Goal: Task Accomplishment & Management: Complete application form

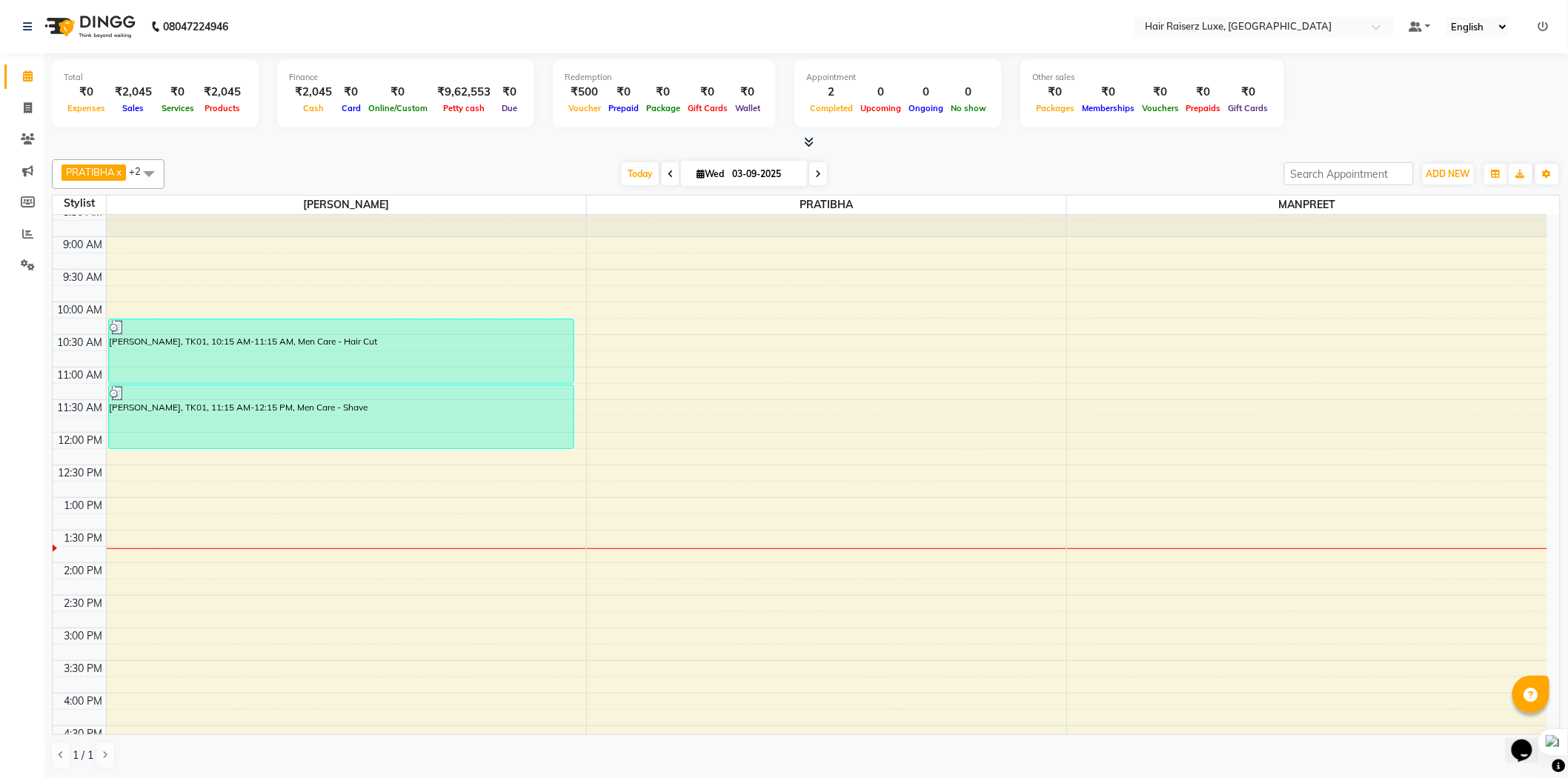
scroll to position [82, 0]
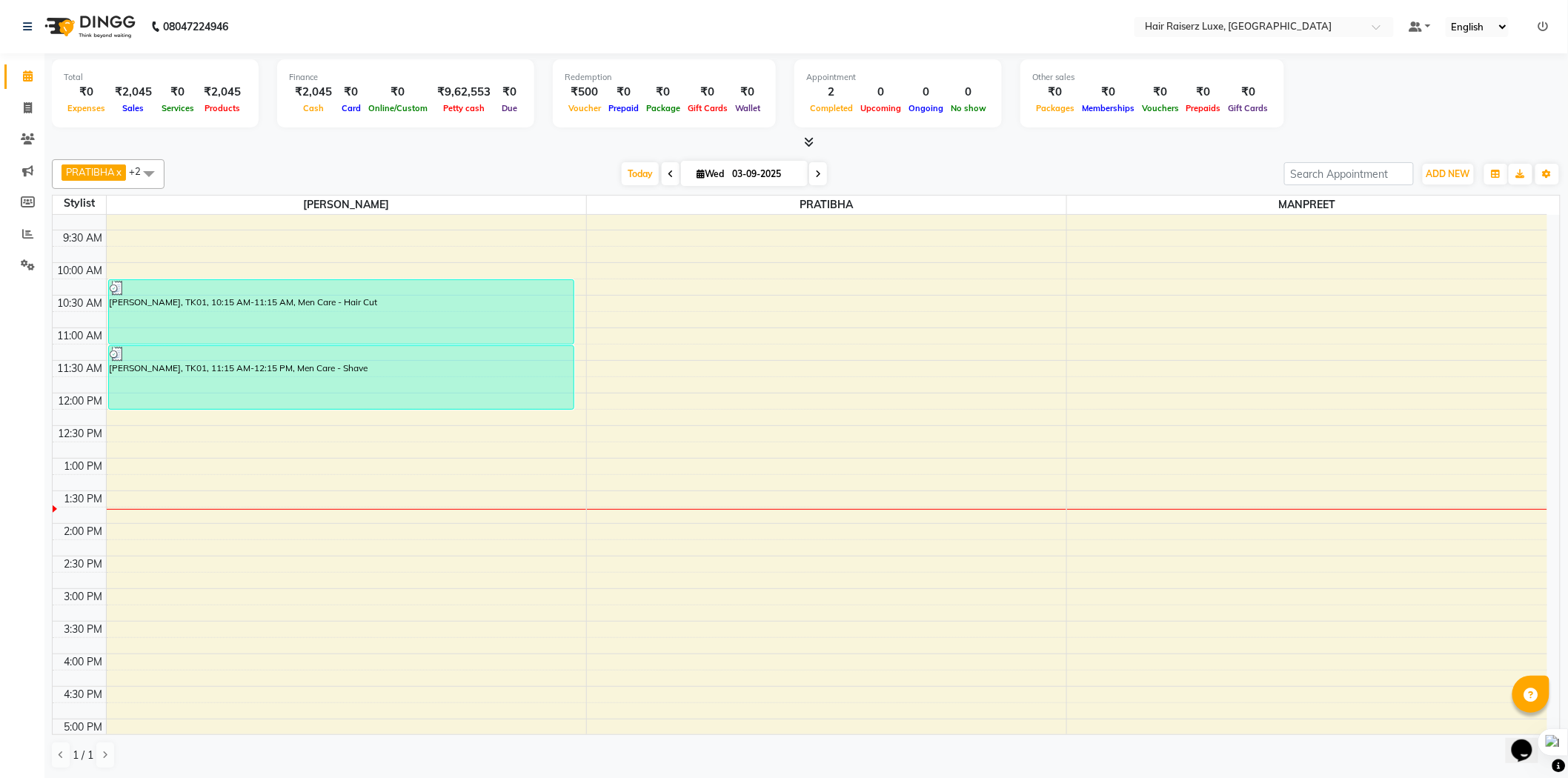
click at [605, 483] on div "8:00 AM 8:30 AM 9:00 AM 9:30 AM 10:00 AM 10:30 AM 11:00 AM 11:30 AM 12:00 PM 12…" at bounding box center [800, 556] width 1494 height 847
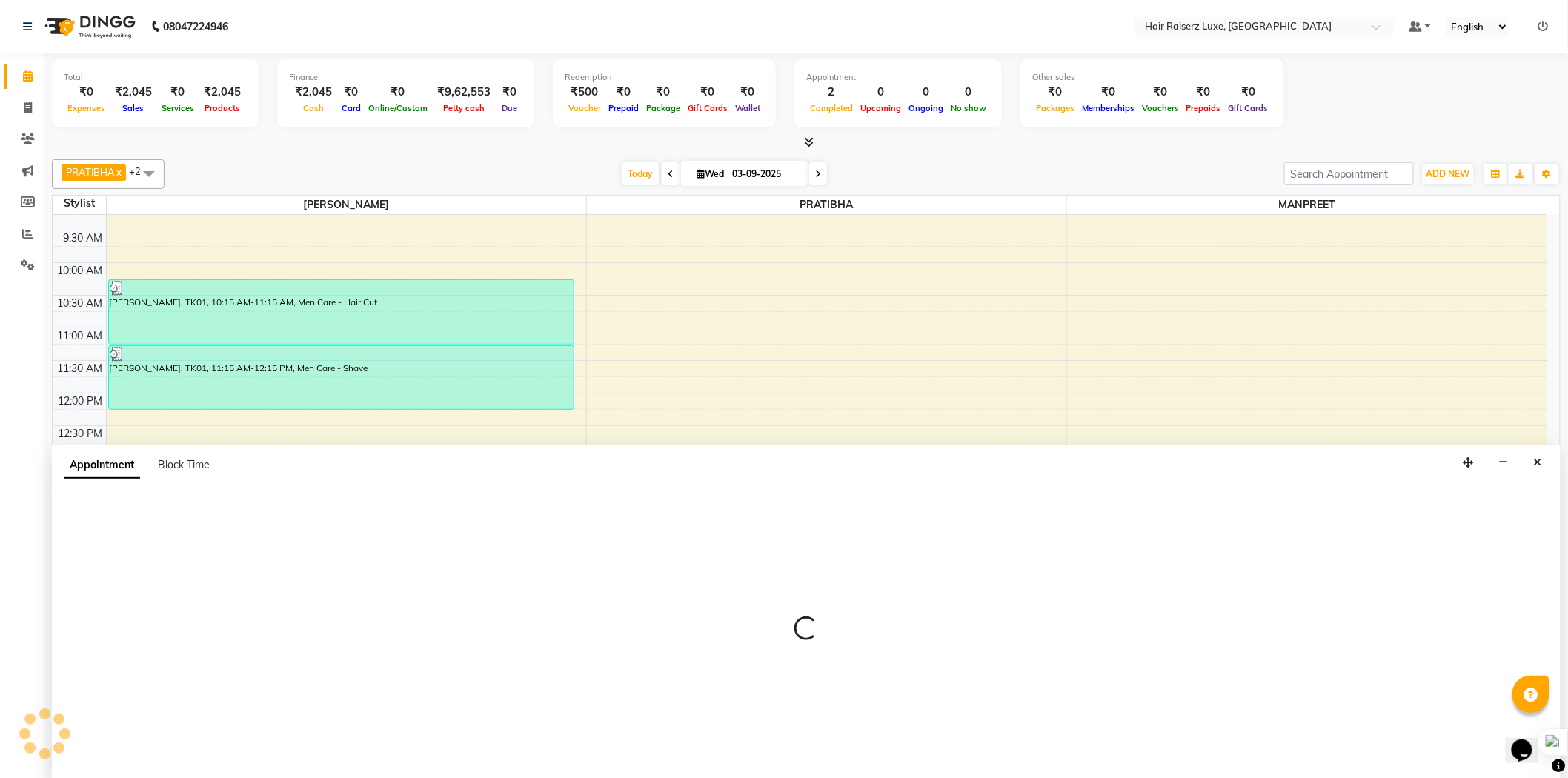
scroll to position [1, 0]
select select "65234"
select select "795"
select select "tentative"
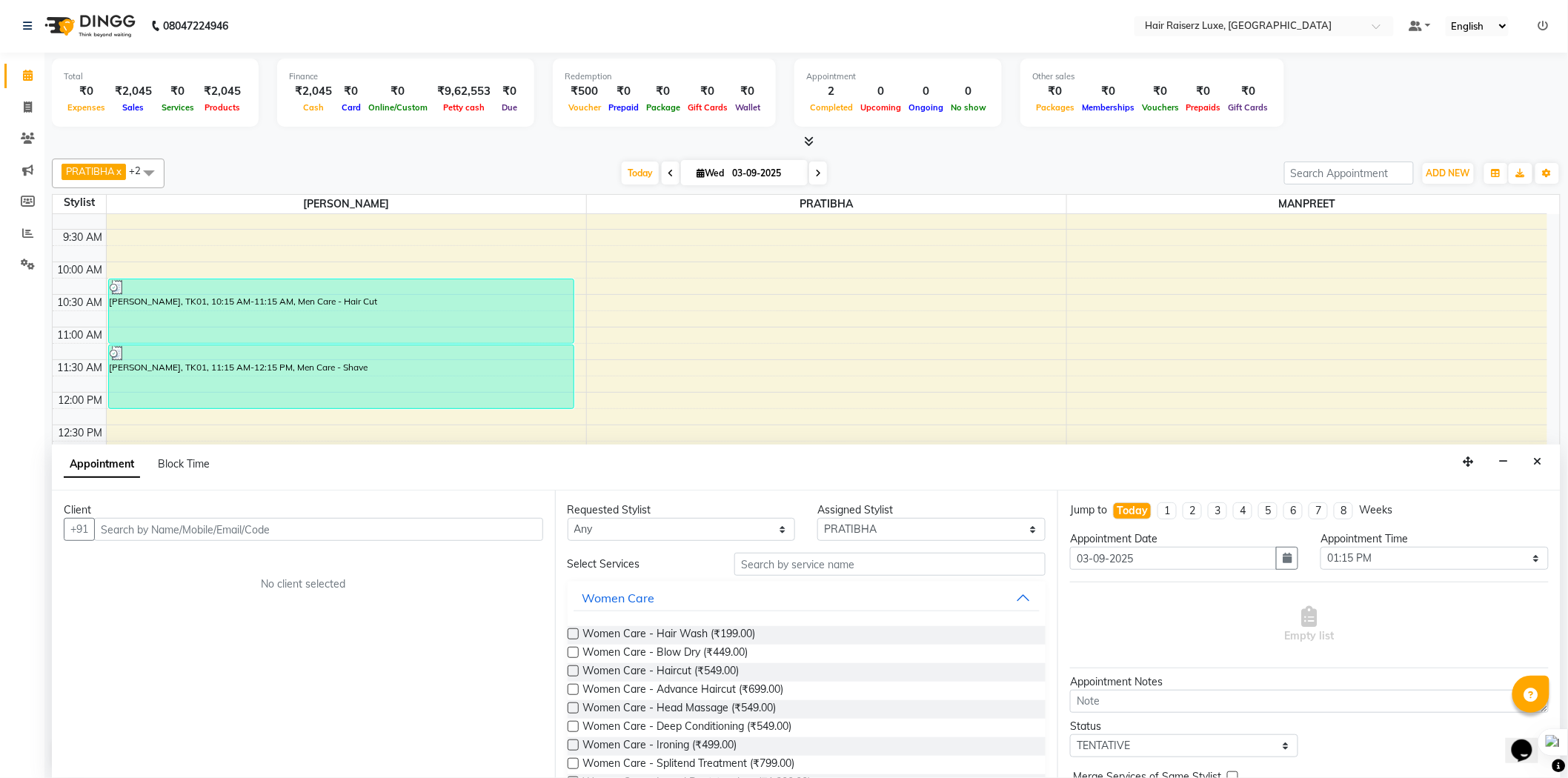
click at [156, 526] on input "text" at bounding box center [319, 529] width 449 height 23
type input "8699798806"
click at [502, 537] on button "Add Client" at bounding box center [512, 529] width 61 height 23
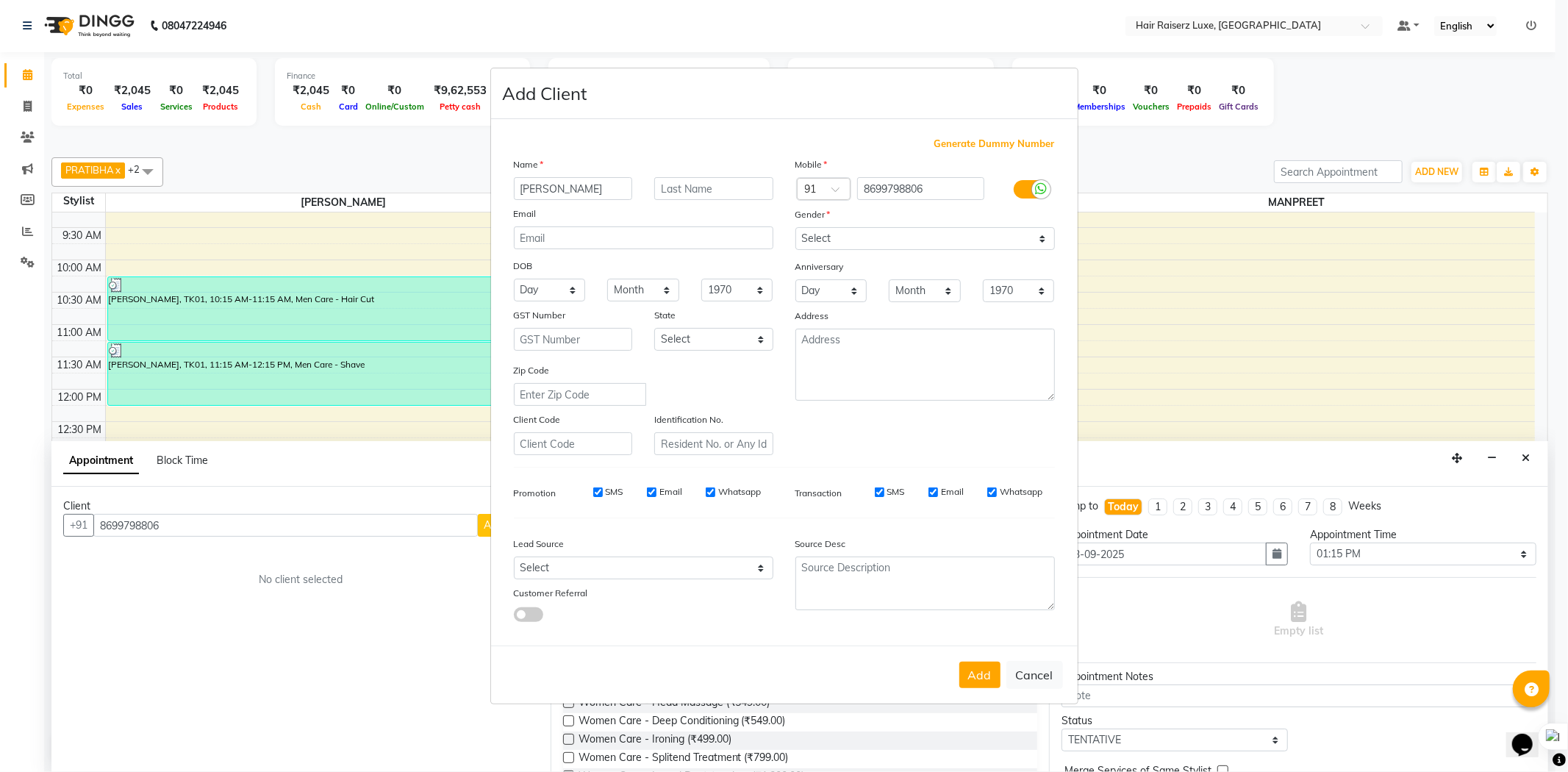
type input "[PERSON_NAME]"
click at [815, 232] on select "Select [DEMOGRAPHIC_DATA] [DEMOGRAPHIC_DATA] Other Prefer Not To Say" at bounding box center [925, 238] width 260 height 22
select select "[DEMOGRAPHIC_DATA]"
click at [796, 227] on select "Select [DEMOGRAPHIC_DATA] [DEMOGRAPHIC_DATA] Other Prefer Not To Say" at bounding box center [925, 238] width 260 height 22
click at [967, 689] on button "Add" at bounding box center [979, 675] width 41 height 26
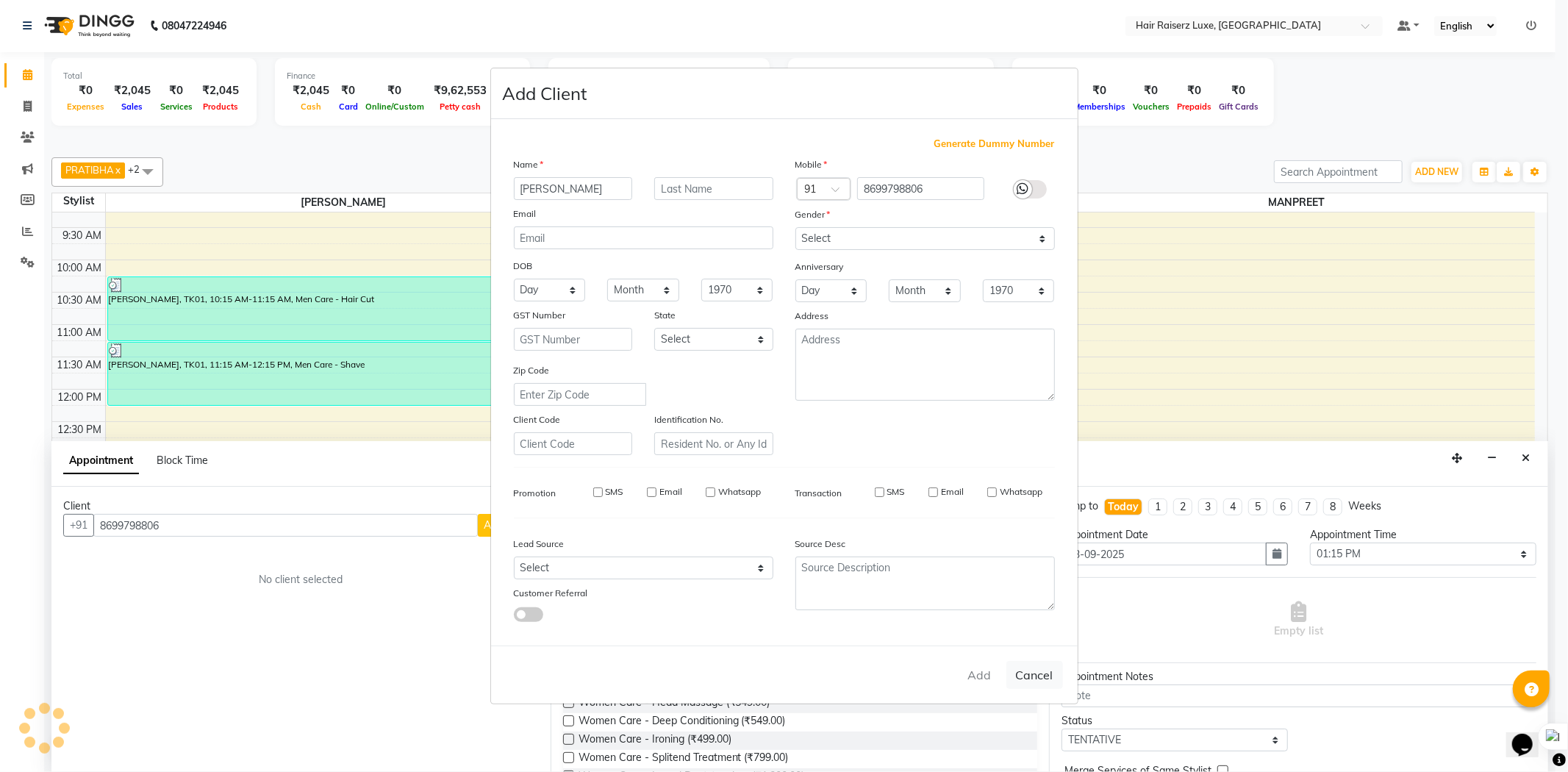
select select
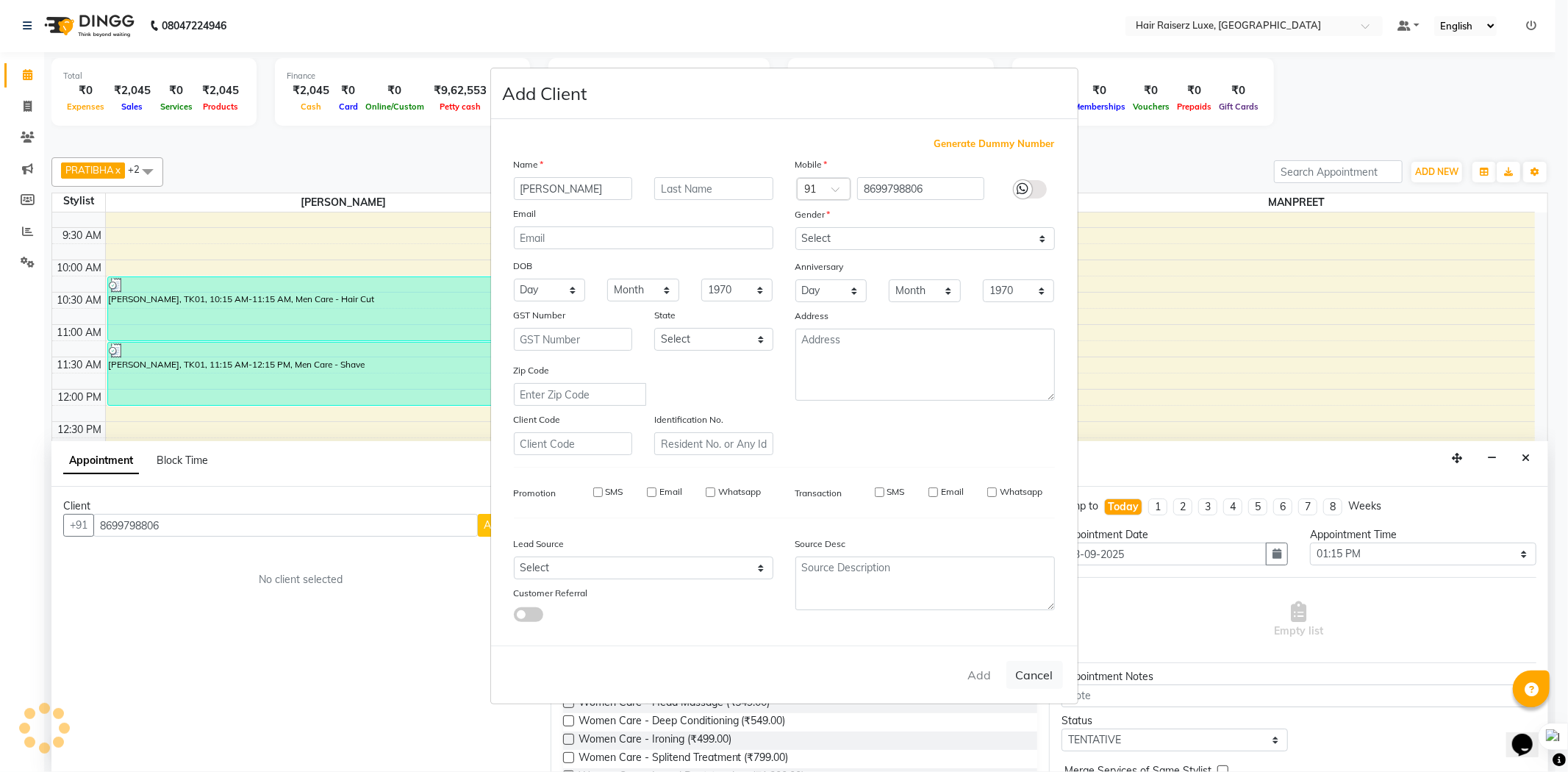
select select
checkbox input "false"
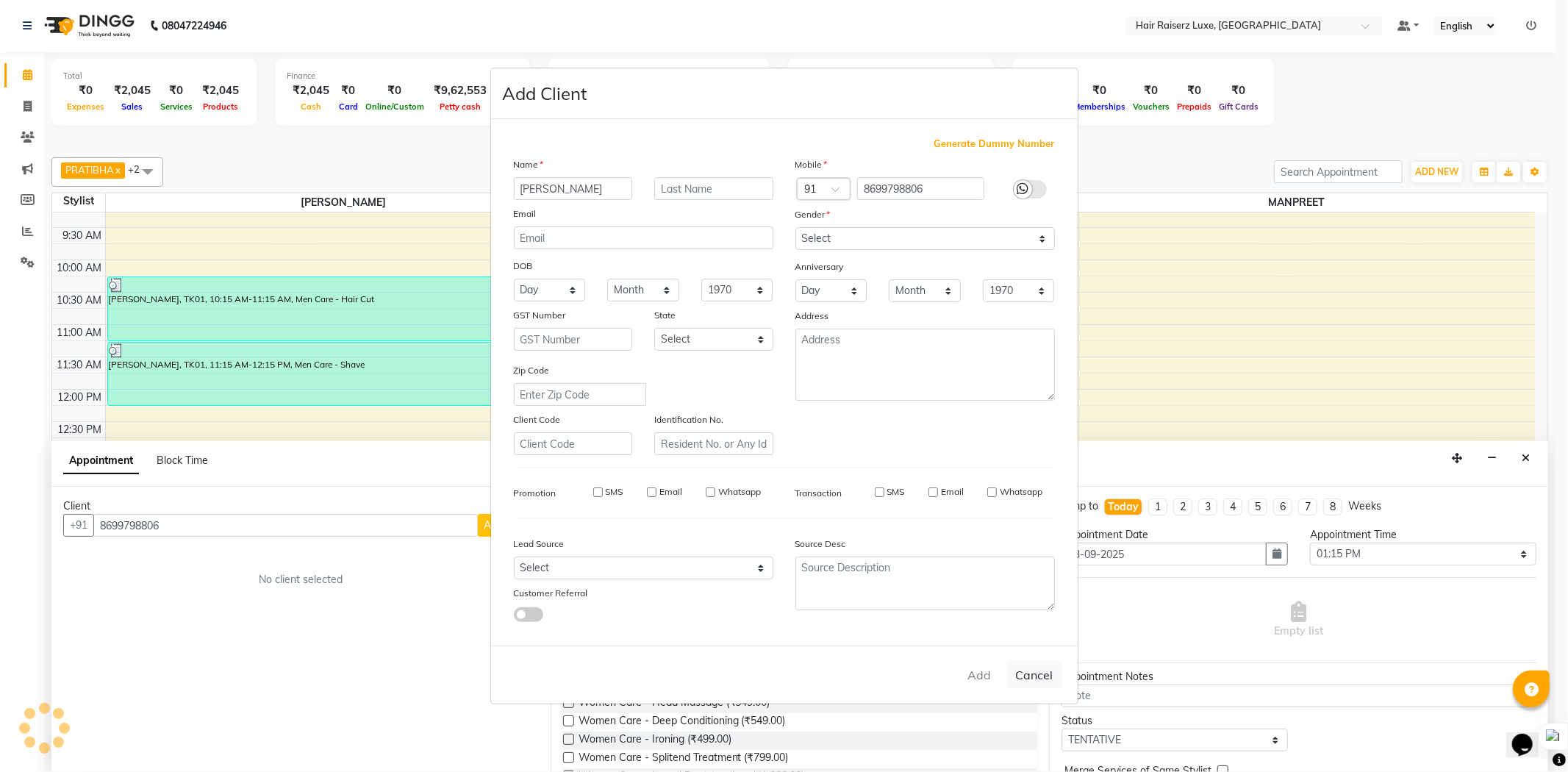
checkbox input "false"
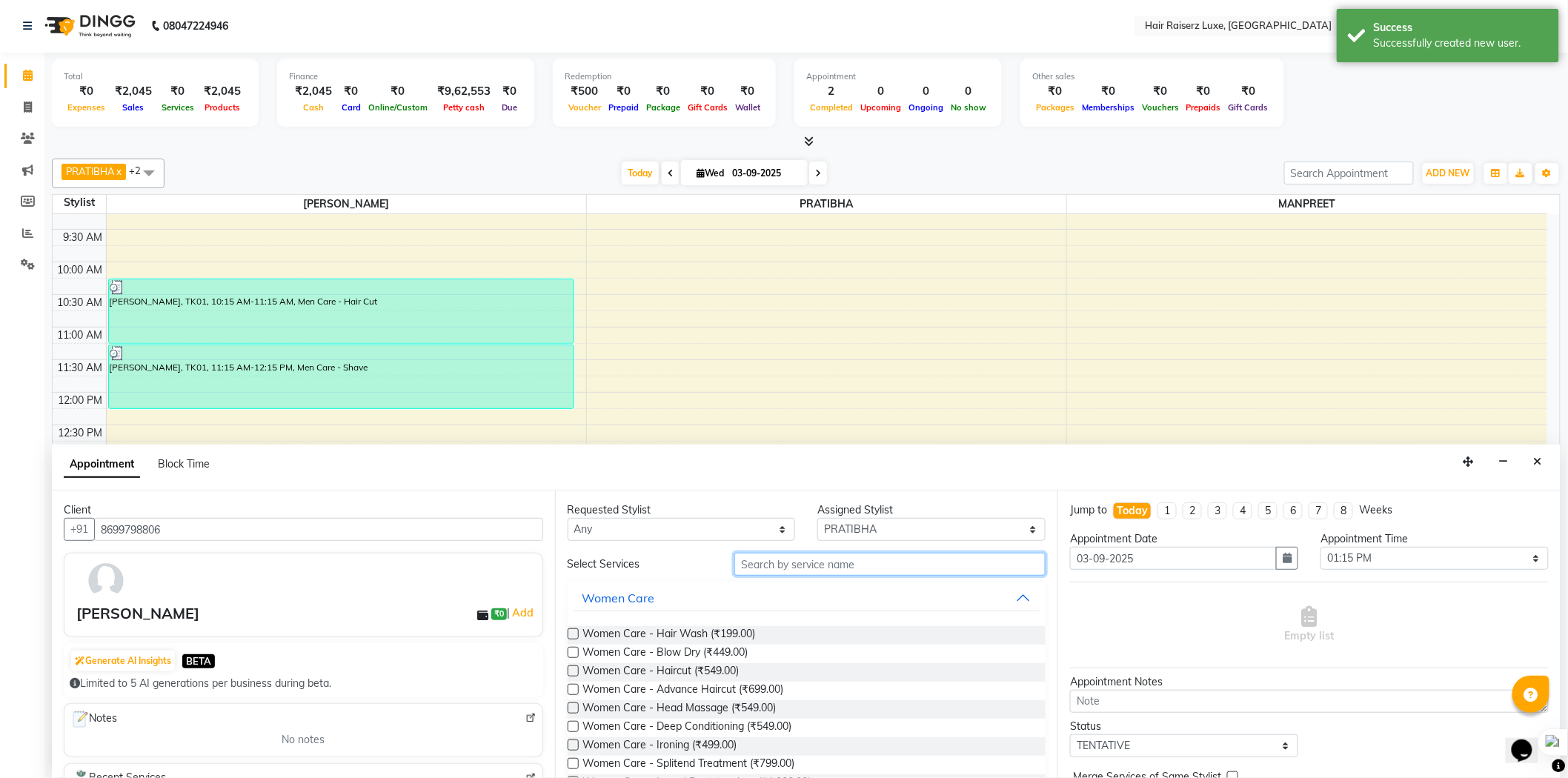
click at [767, 566] on input "text" at bounding box center [889, 564] width 311 height 23
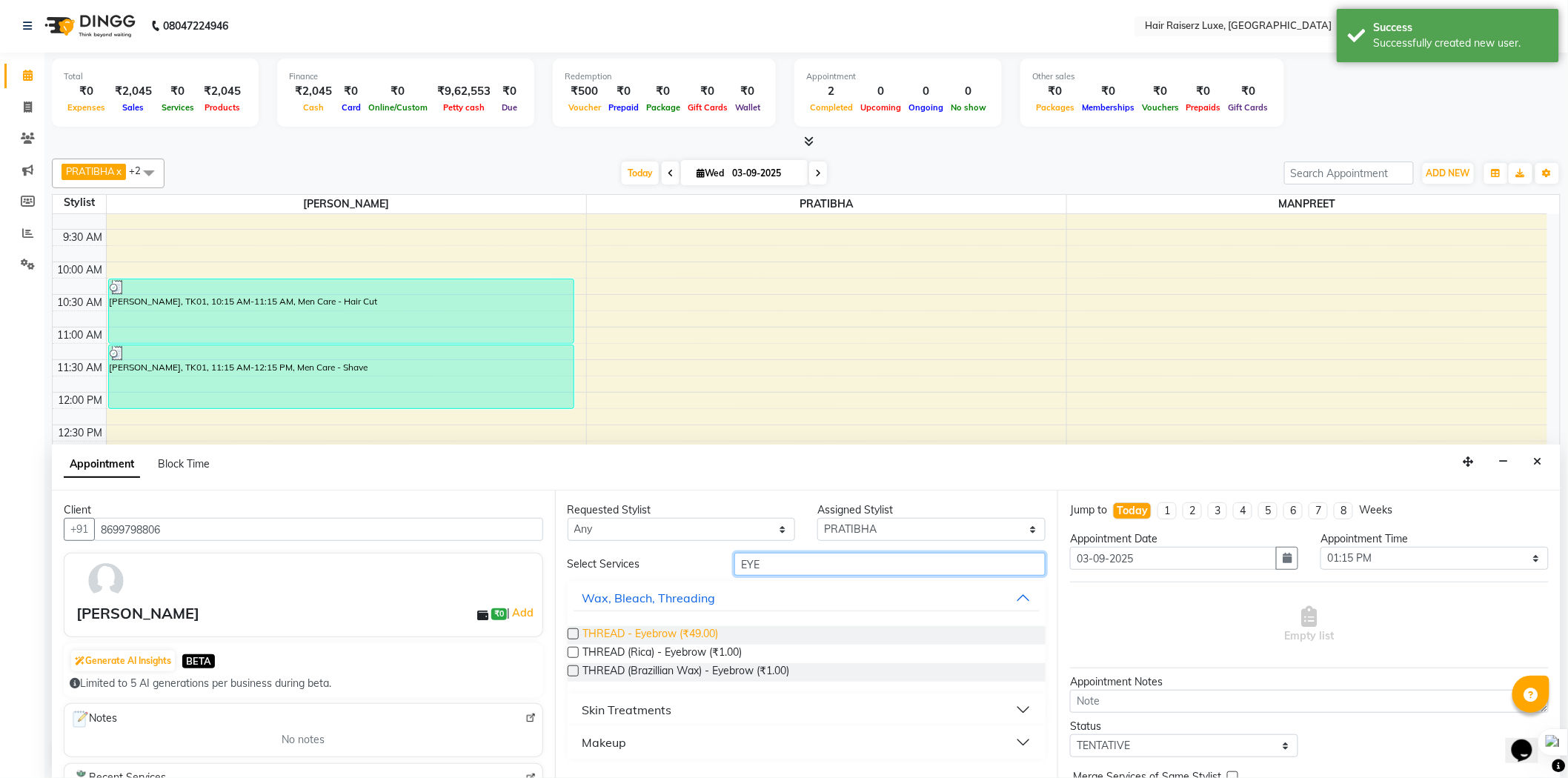
type input "EYE"
click at [668, 637] on span "THREAD - Eyebrow (₹49.00)" at bounding box center [651, 635] width 136 height 19
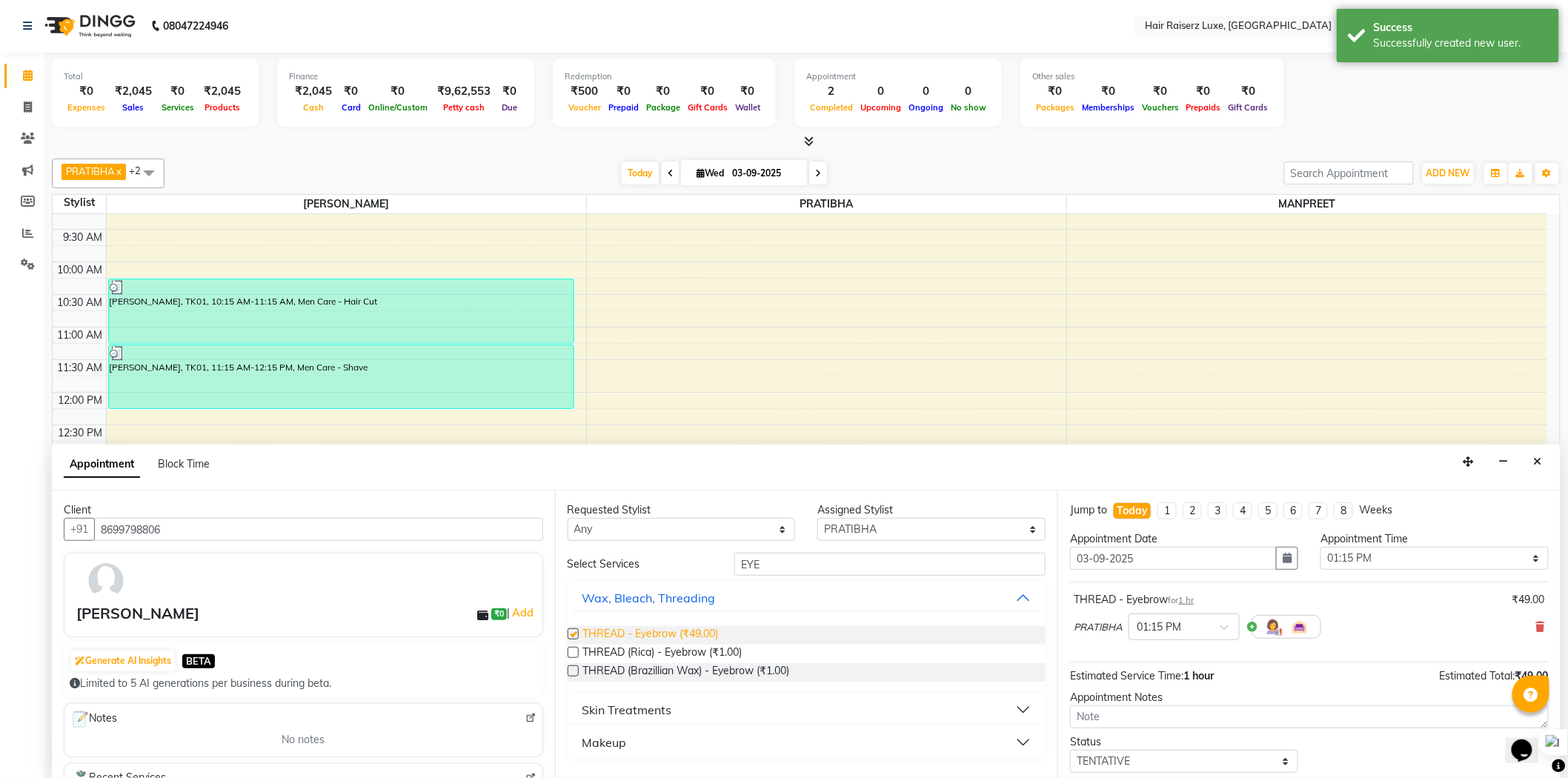
checkbox input "false"
click at [788, 566] on input "EYE" at bounding box center [889, 564] width 311 height 23
type input "E"
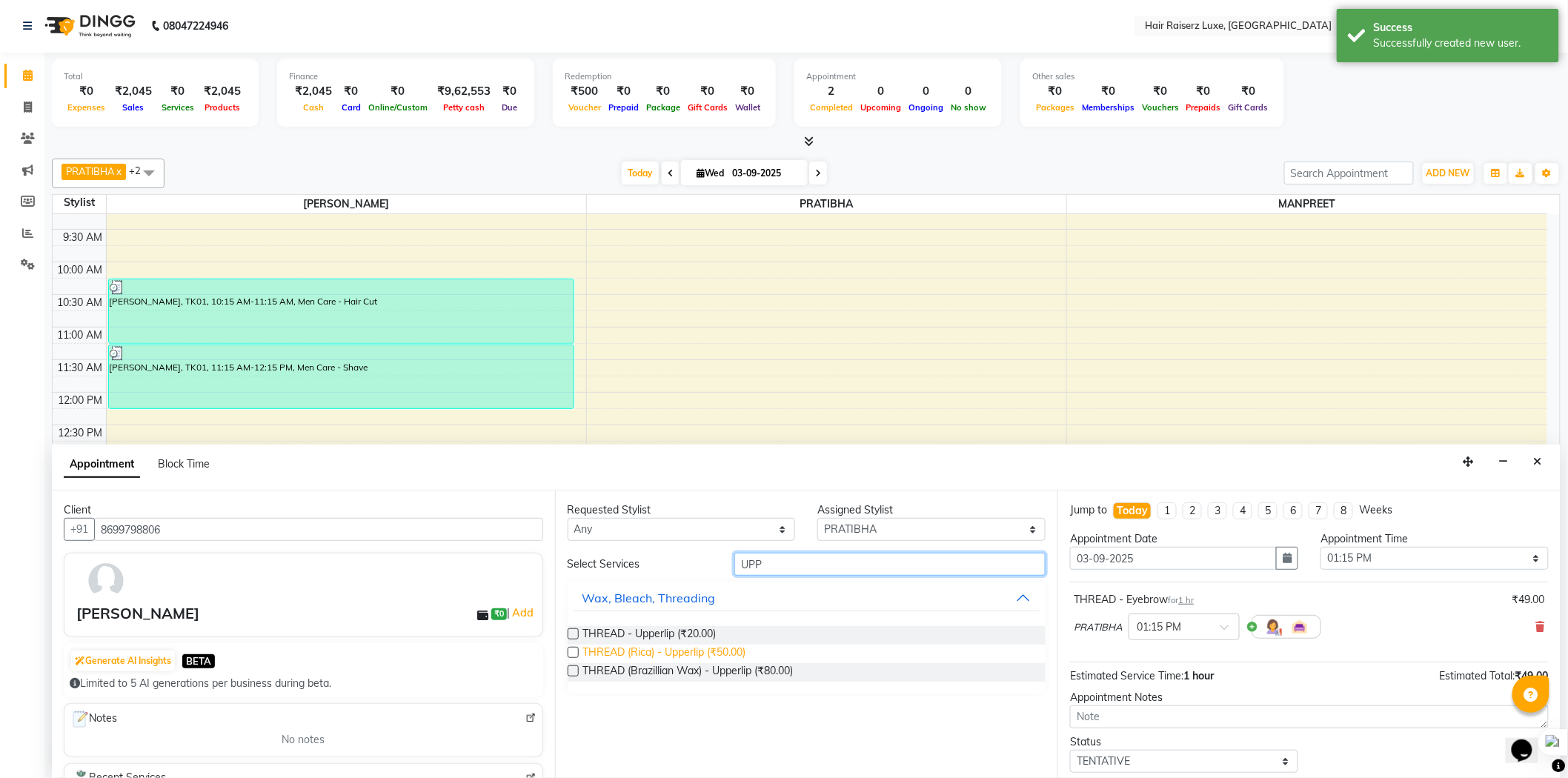
type input "UPP"
click at [729, 654] on span "THREAD (Rica) - Upperlip (₹50.00)" at bounding box center [665, 654] width 163 height 19
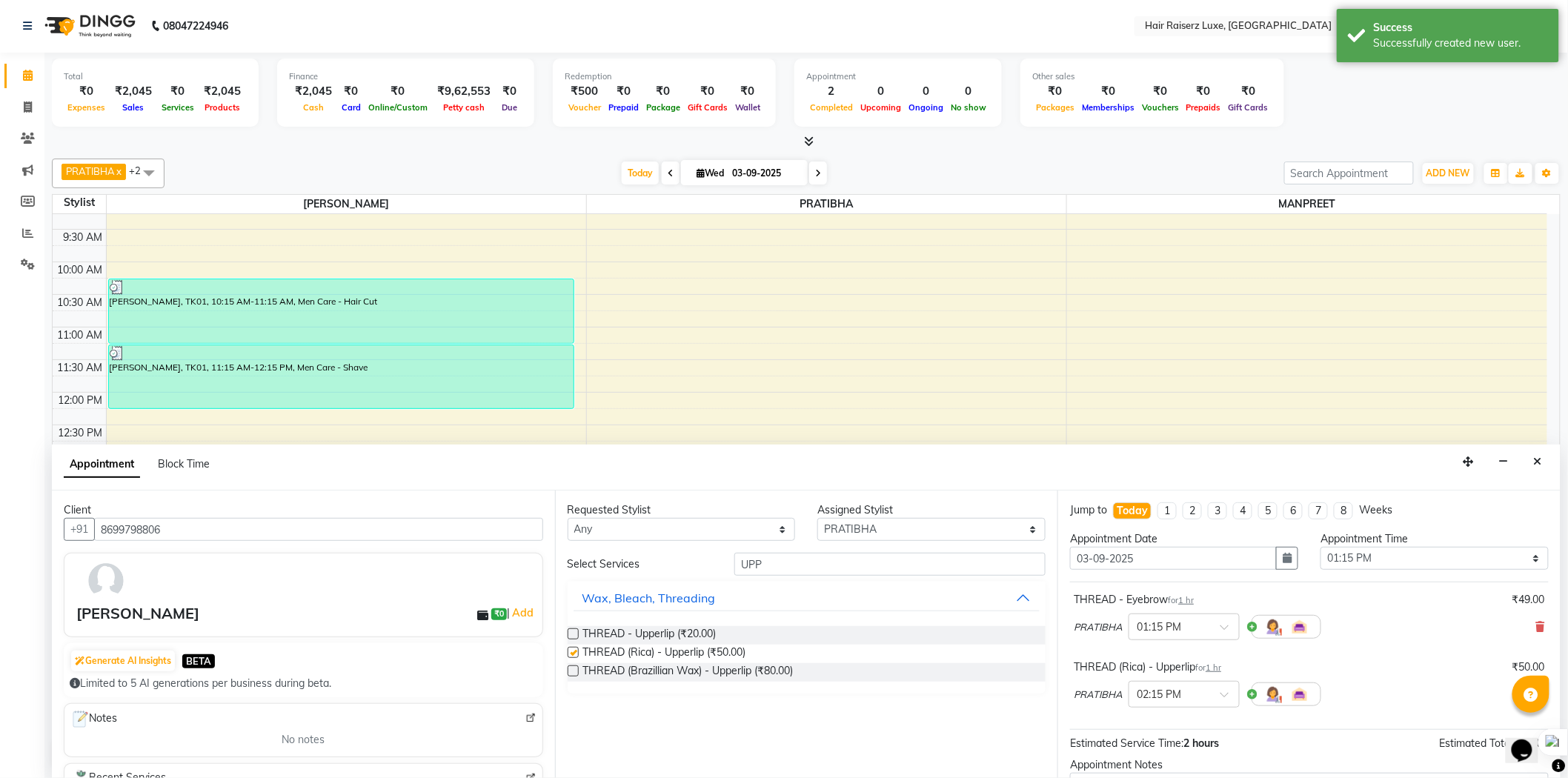
checkbox input "false"
click at [781, 566] on input "UPP" at bounding box center [889, 564] width 311 height 23
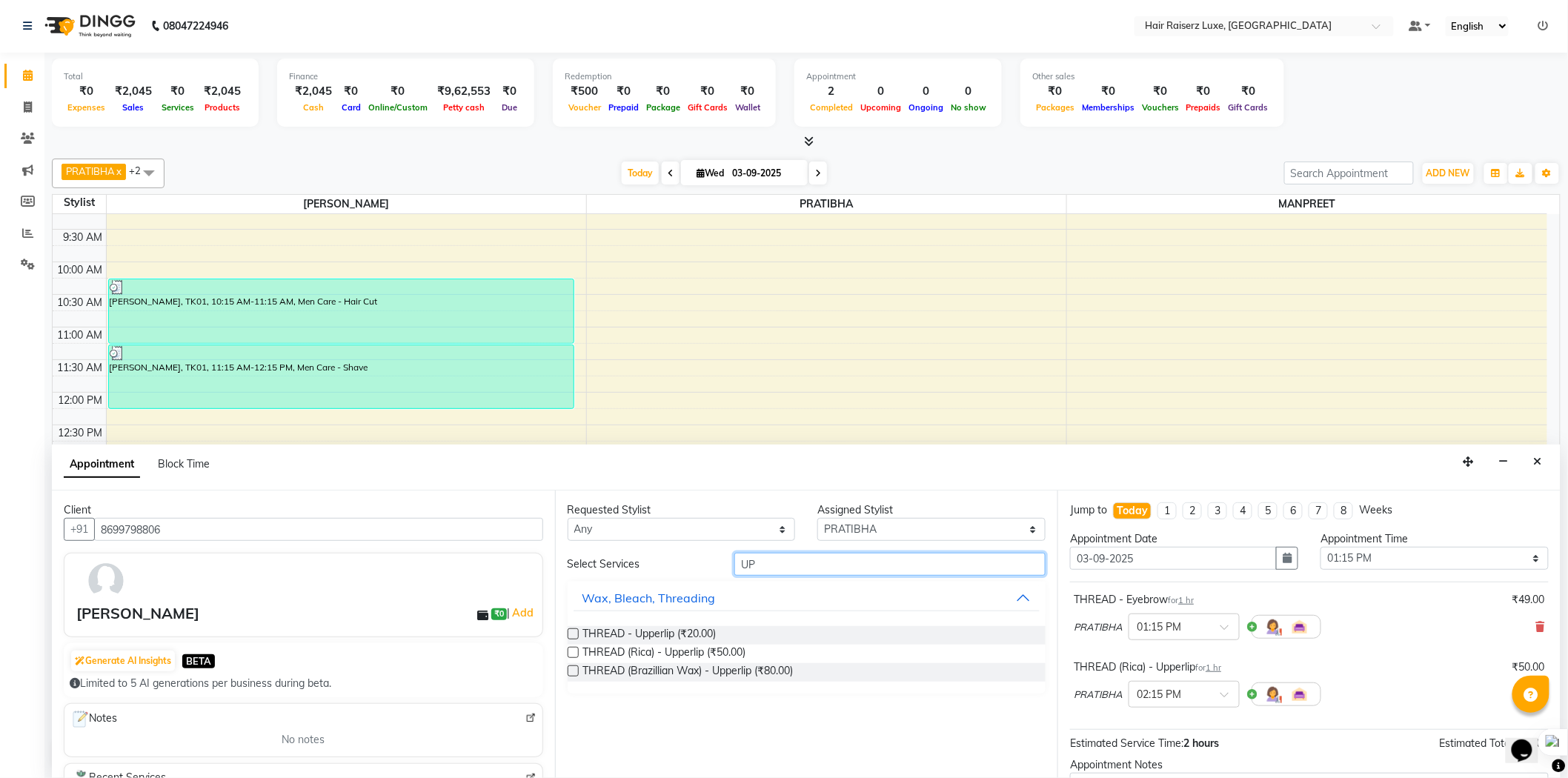
type input "U"
type input "FOR"
click at [753, 648] on div "THREAD (Rica) - Forhead (₹50.00)" at bounding box center [807, 654] width 479 height 19
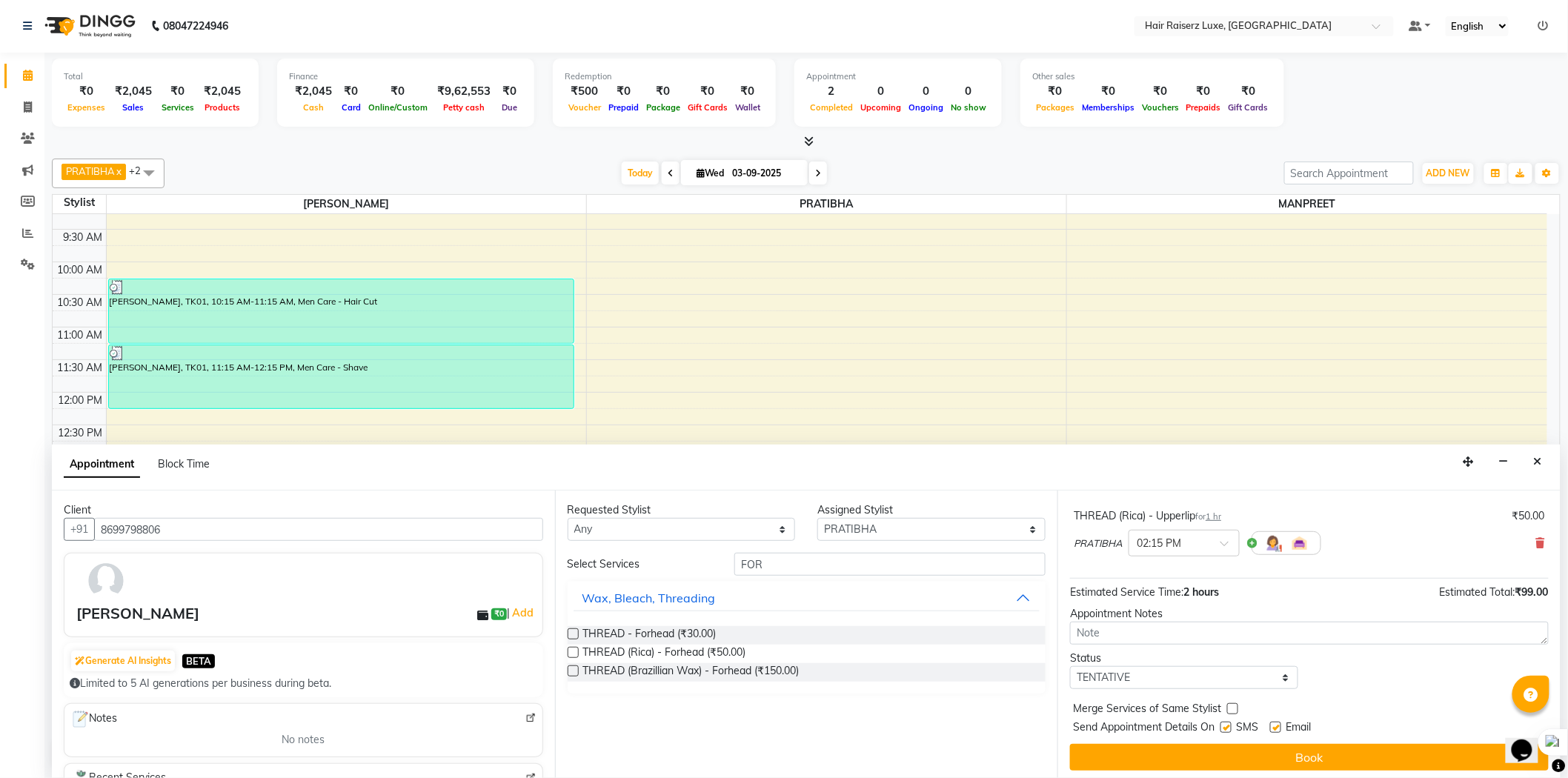
scroll to position [156, 0]
click at [575, 650] on label at bounding box center [574, 653] width 11 height 11
click at [575, 650] on input "checkbox" at bounding box center [573, 654] width 10 height 10
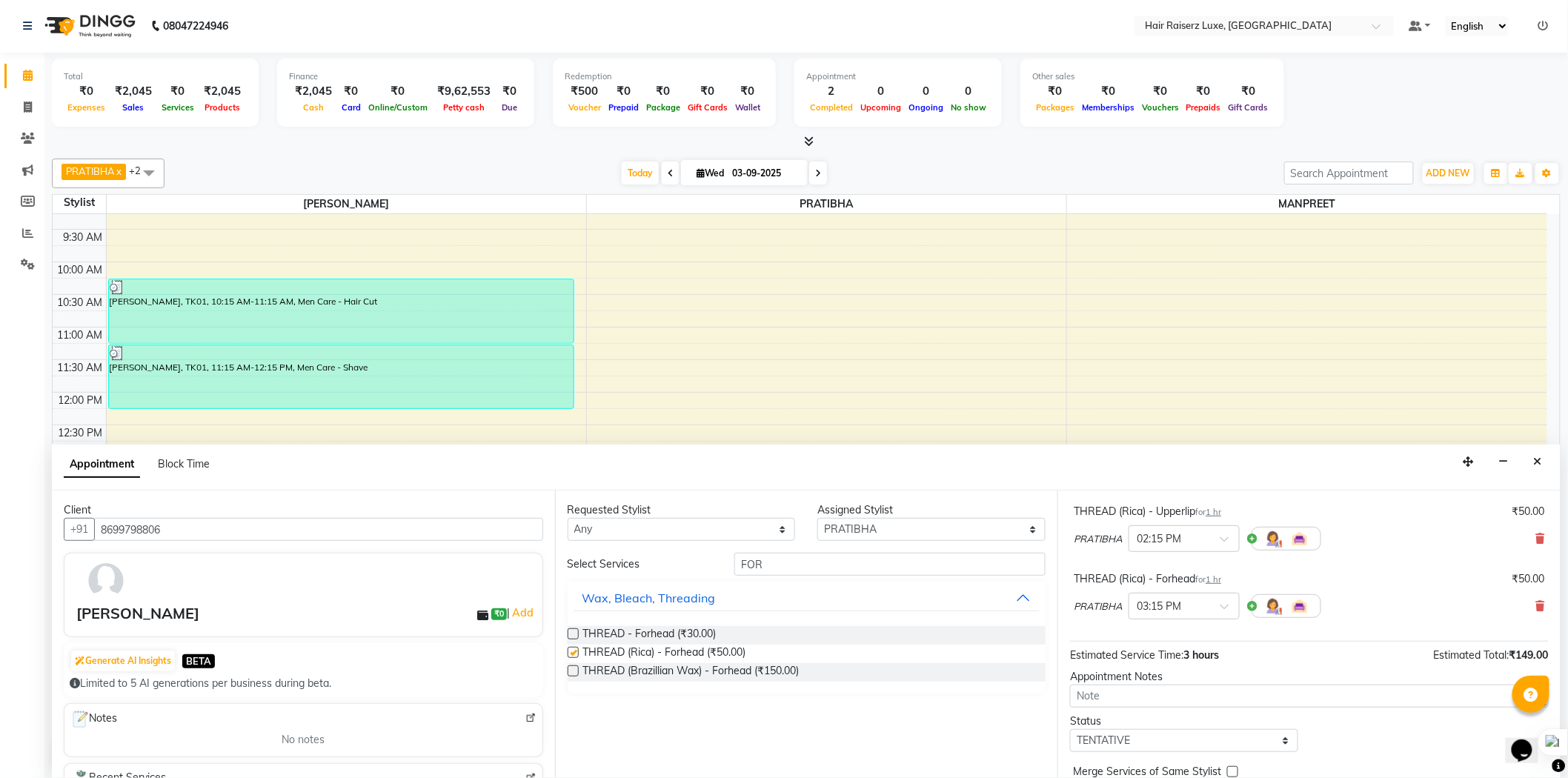
checkbox input "false"
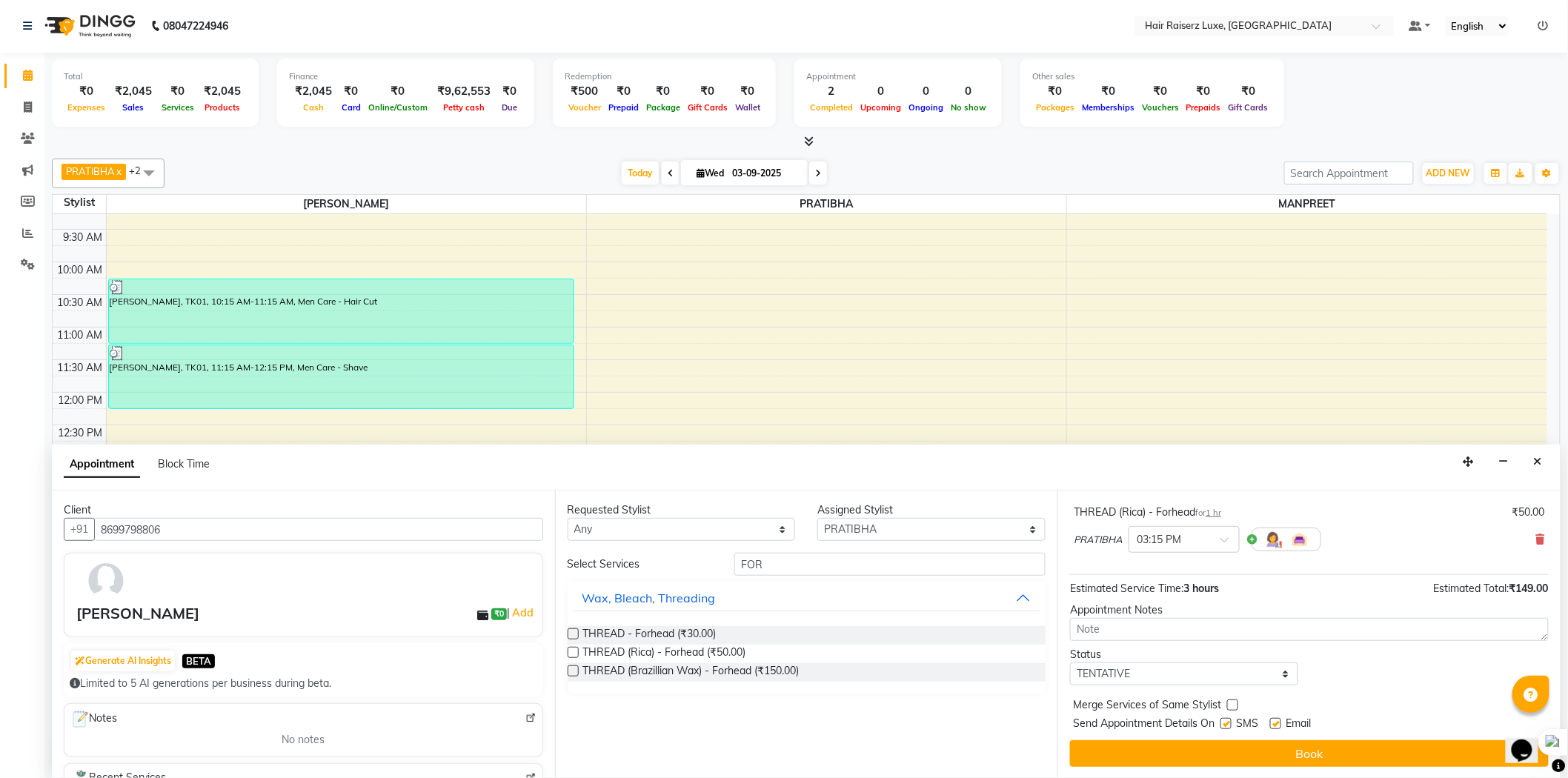
scroll to position [223, 0]
click at [1273, 722] on label at bounding box center [1276, 723] width 11 height 11
click at [1273, 722] on input "checkbox" at bounding box center [1275, 725] width 10 height 10
checkbox input "false"
click at [1228, 726] on label at bounding box center [1226, 723] width 11 height 11
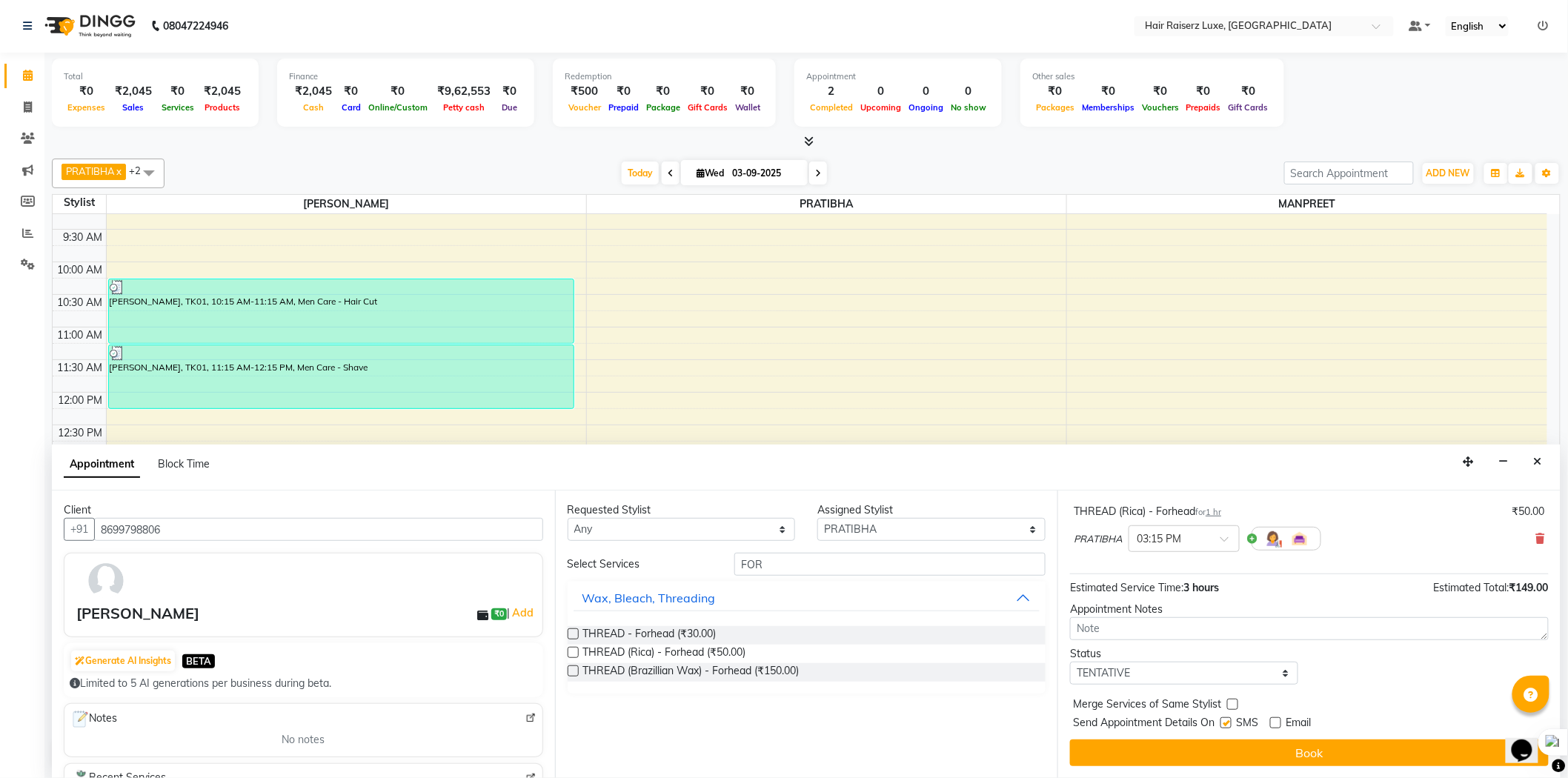
click at [1228, 726] on input "checkbox" at bounding box center [1225, 725] width 10 height 10
checkbox input "false"
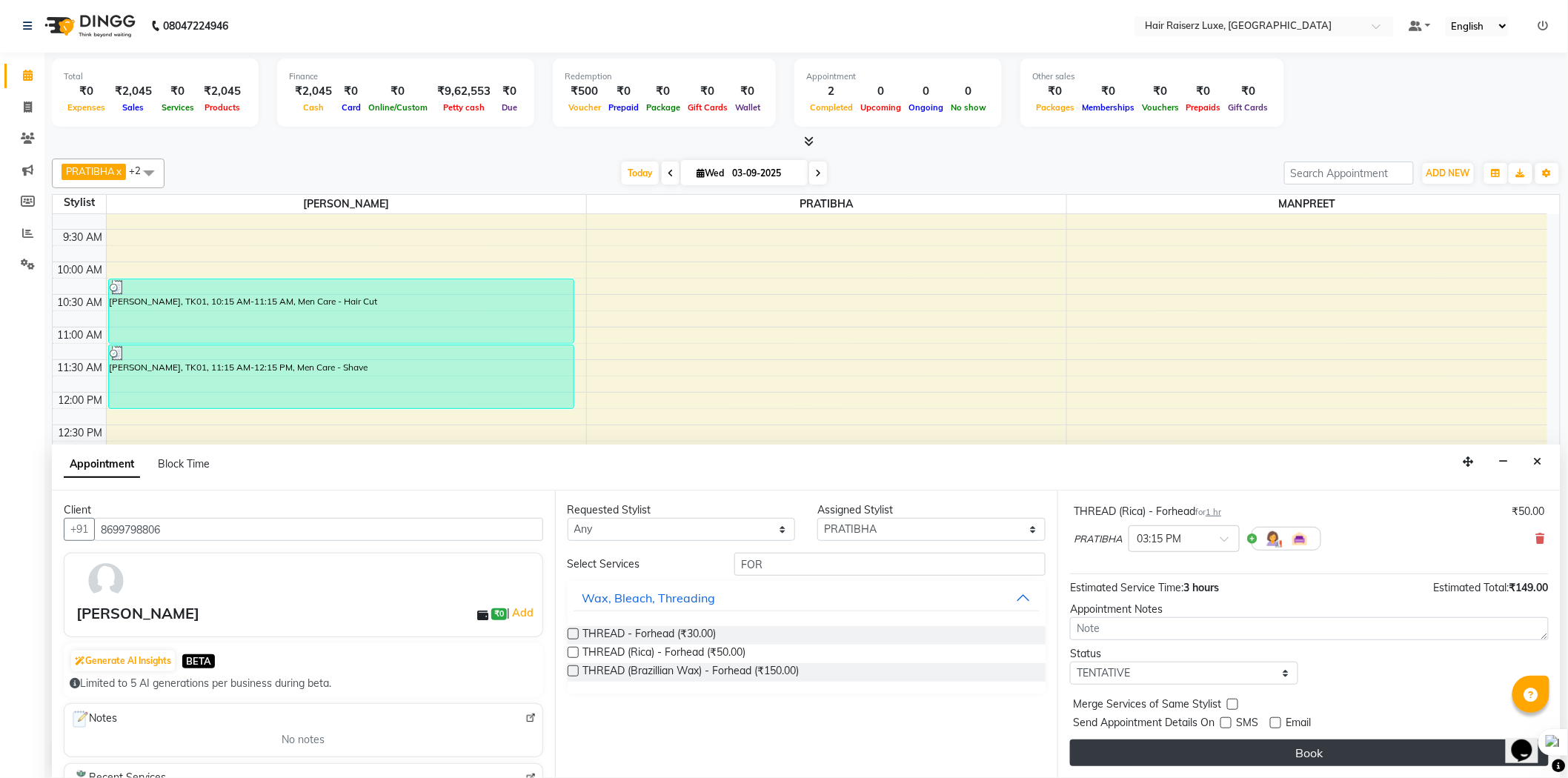
click at [1223, 752] on button "Book" at bounding box center [1309, 753] width 479 height 27
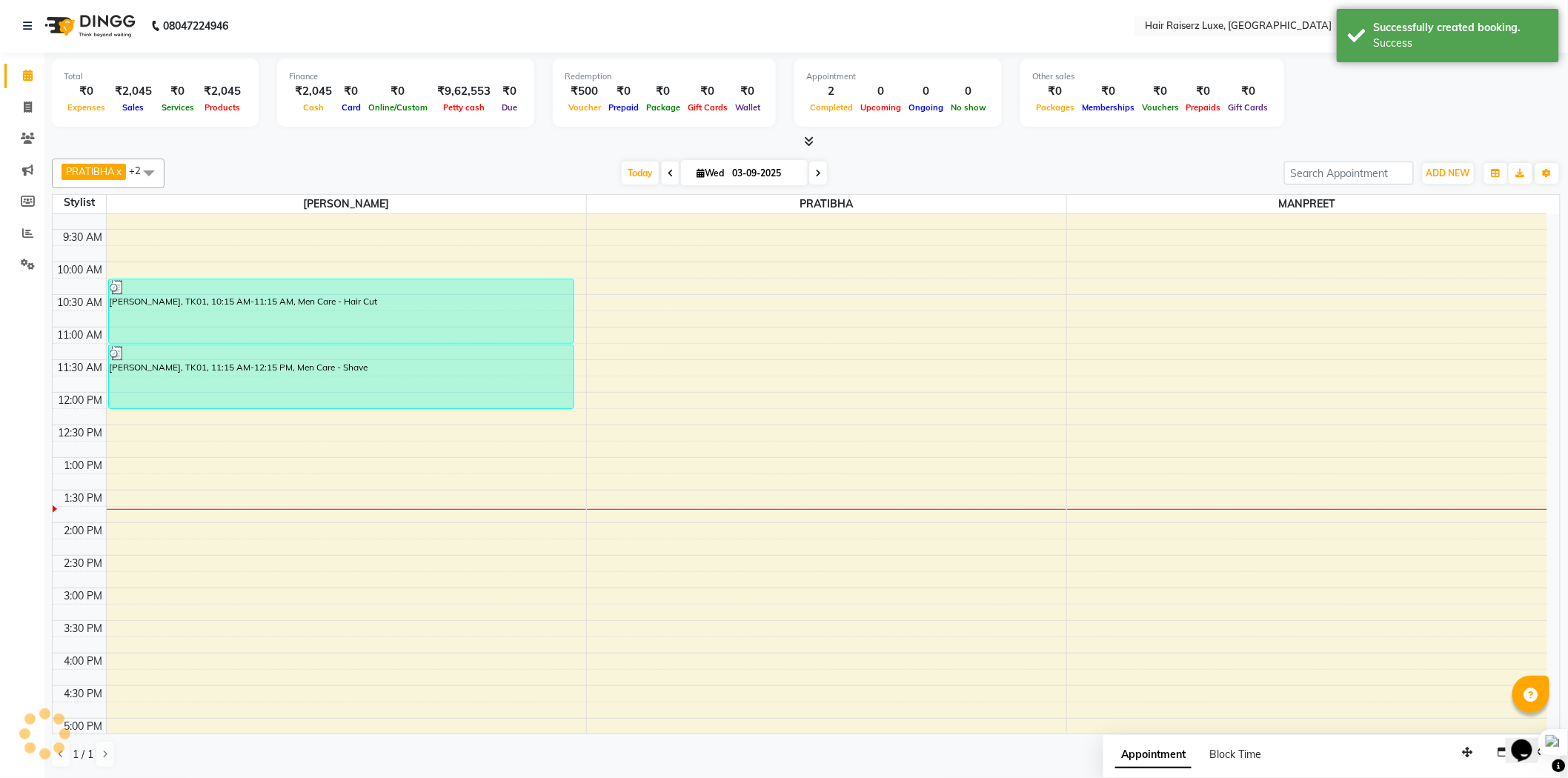
scroll to position [0, 0]
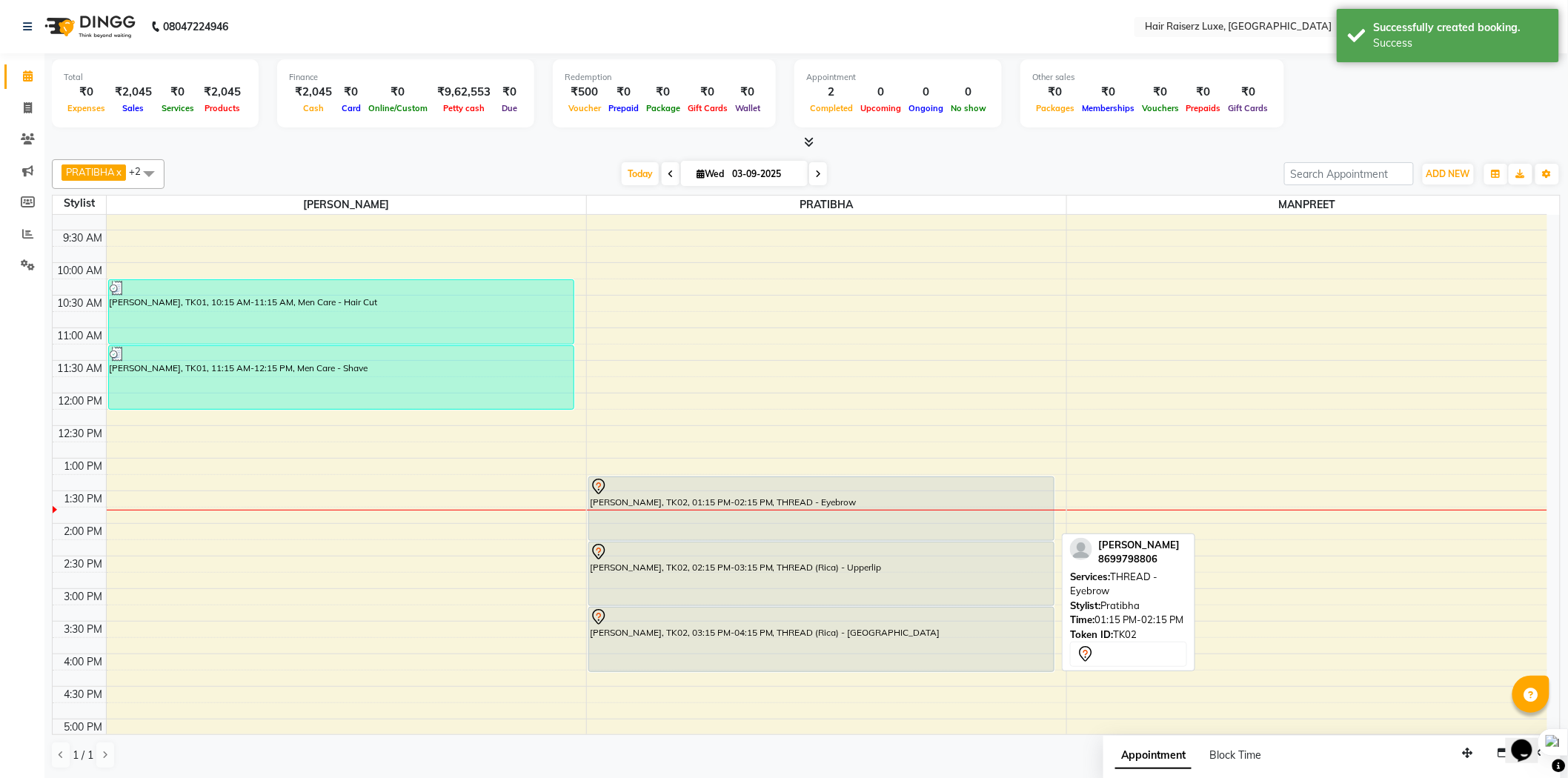
click at [715, 527] on div "[PERSON_NAME], TK02, 01:15 PM-02:15 PM, THREAD - Eyebrow" at bounding box center [821, 509] width 465 height 63
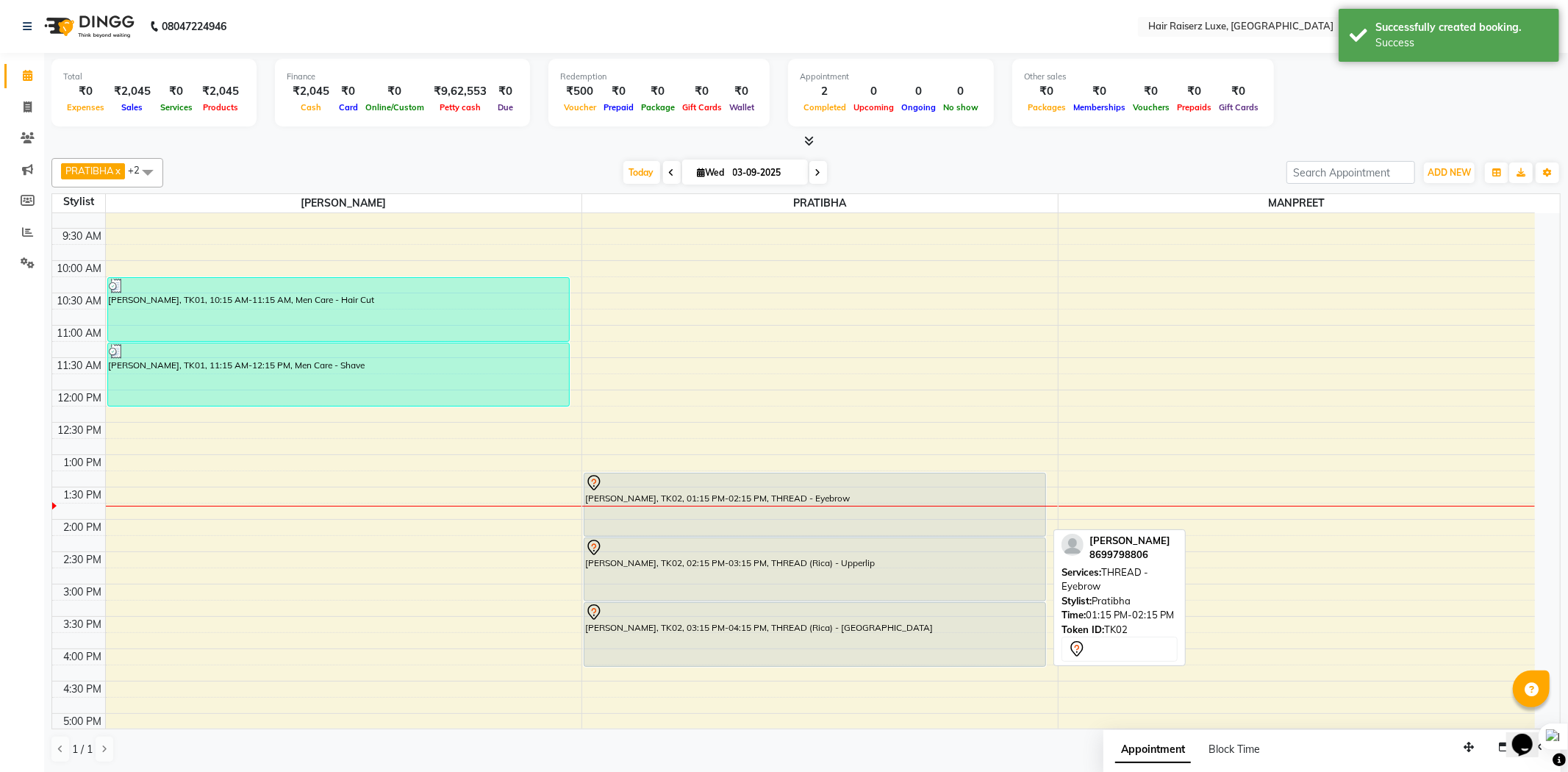
select select "7"
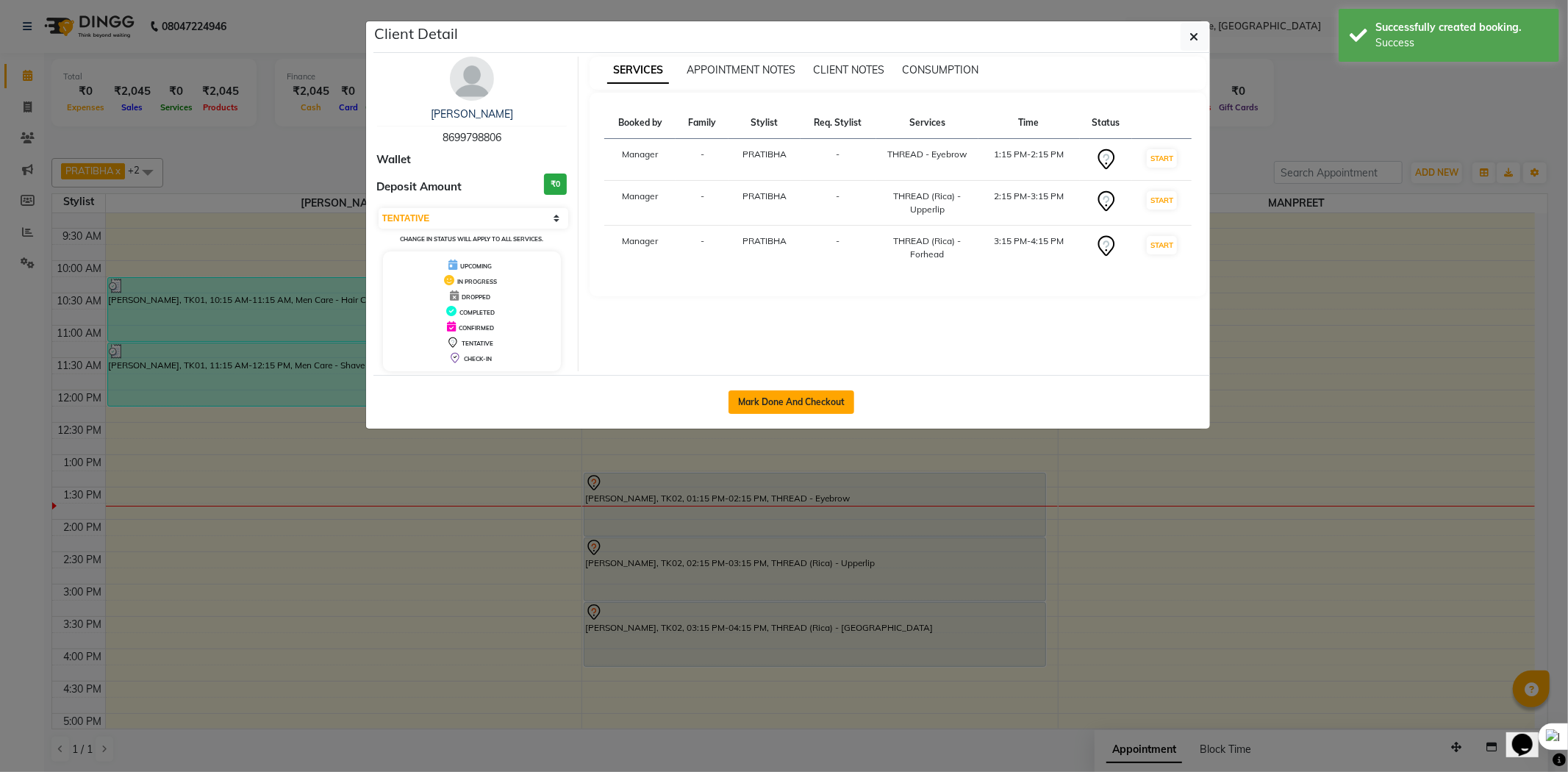
click at [788, 398] on button "Mark Done And Checkout" at bounding box center [791, 402] width 126 height 23
select select "service"
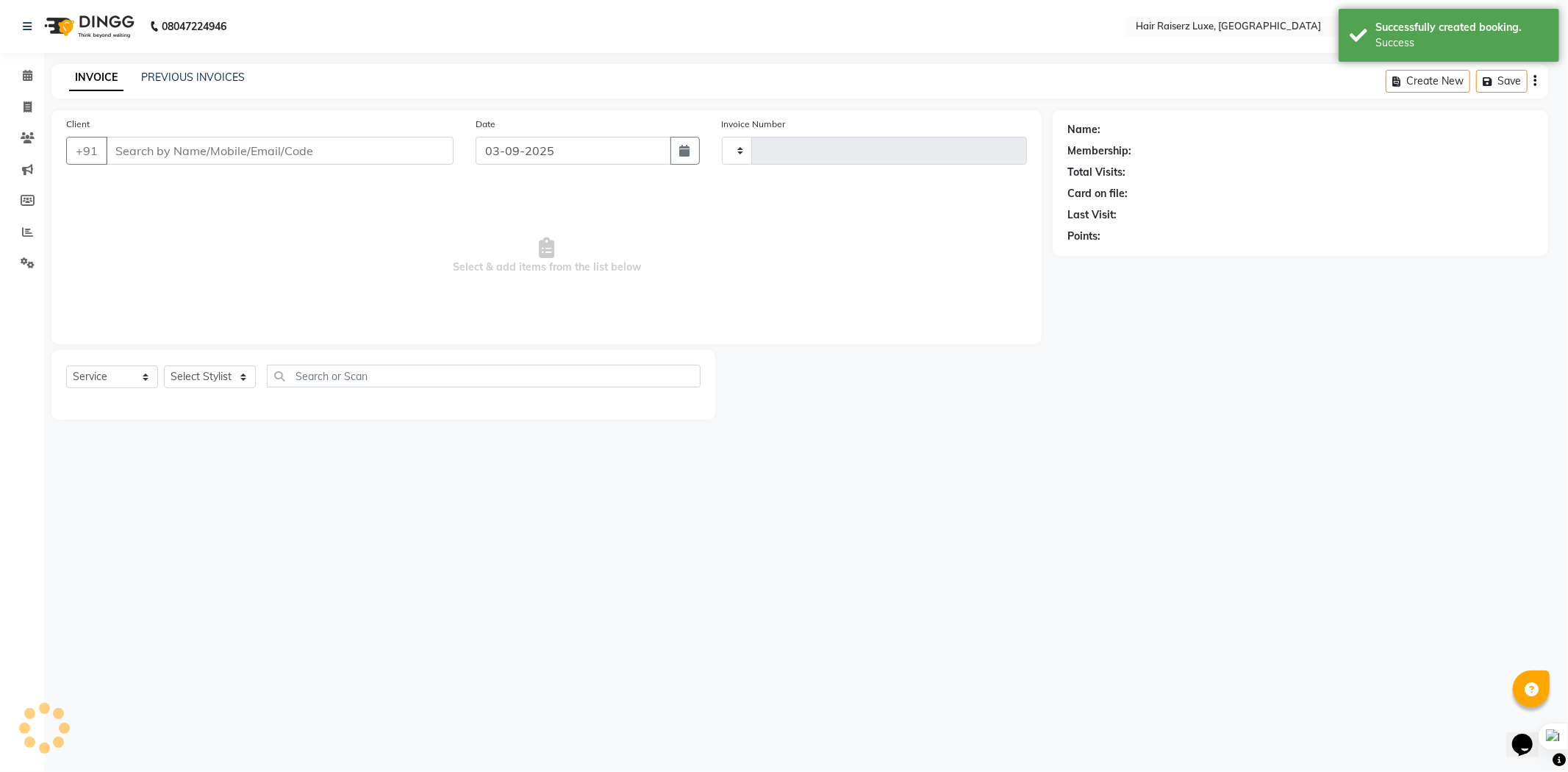
type input "1144"
select select "7418"
type input "8699798806"
select select "65234"
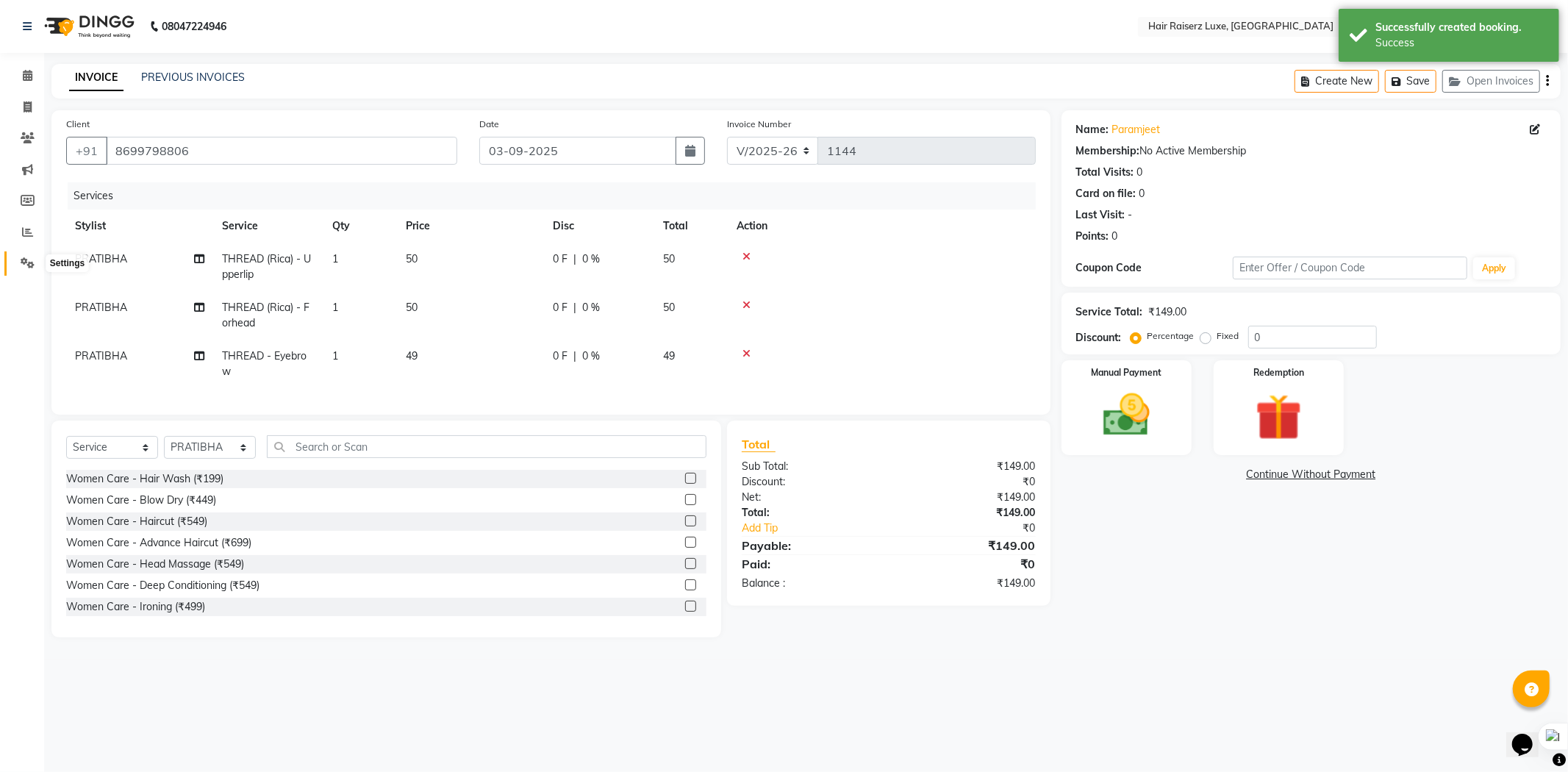
click at [34, 263] on span at bounding box center [27, 263] width 26 height 17
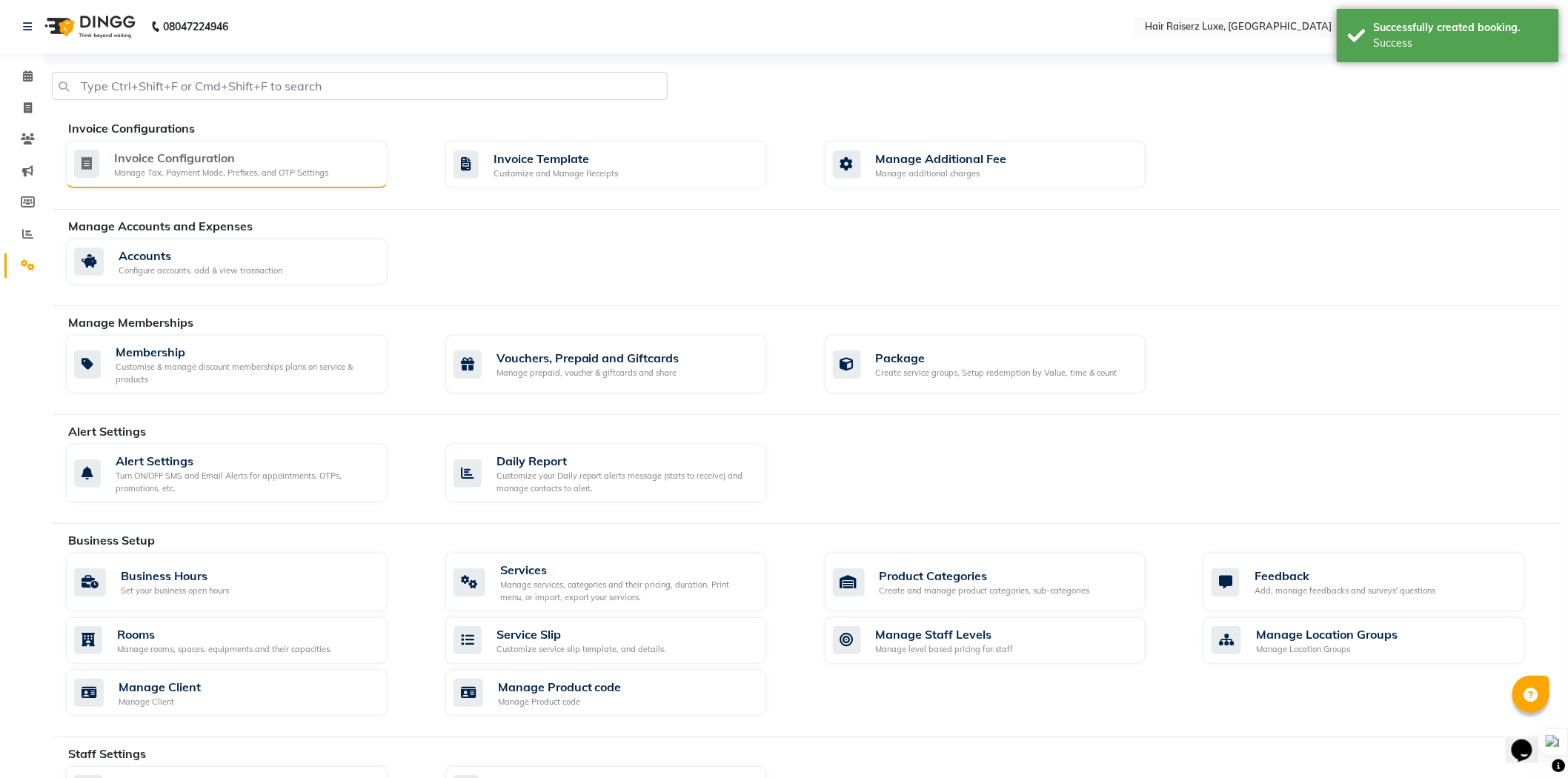
click at [263, 167] on div "Manage Tax, Payment Mode, Prefixes, and OTP Settings" at bounding box center [221, 173] width 214 height 13
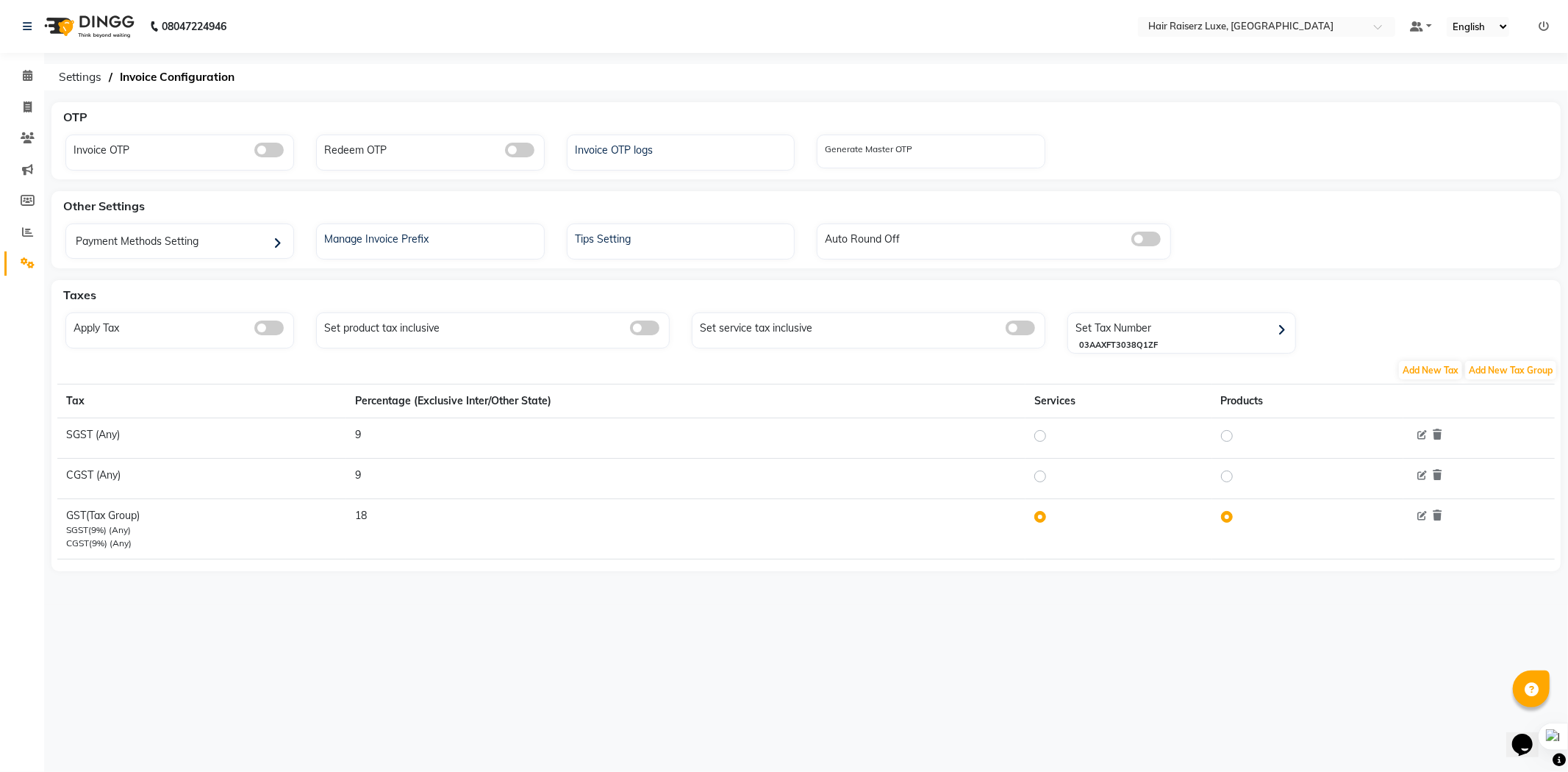
click at [263, 325] on span at bounding box center [268, 328] width 30 height 14
click at [254, 330] on input "checkbox" at bounding box center [254, 330] width 0 height 0
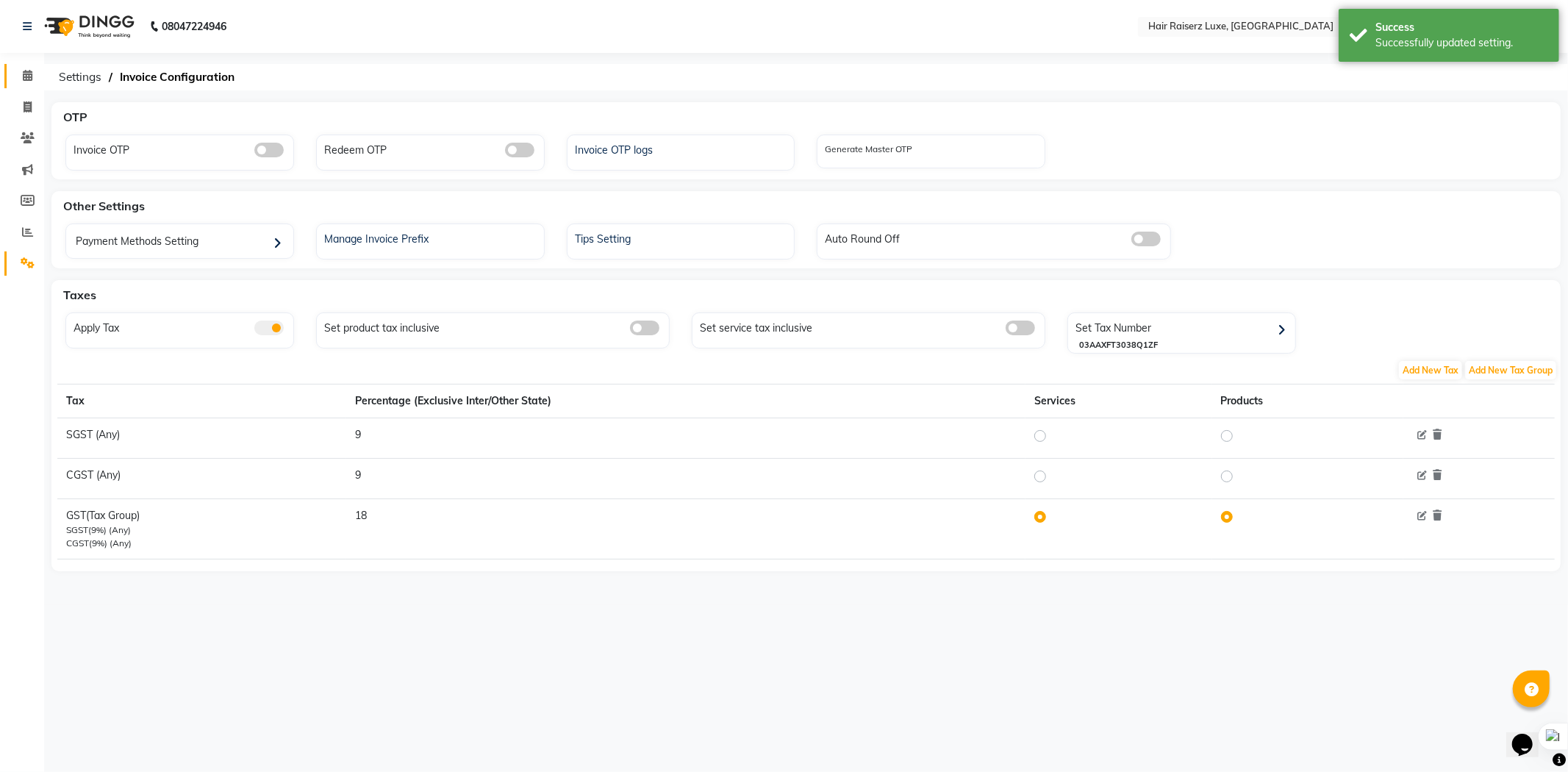
click at [20, 67] on link "Calendar" at bounding box center [22, 76] width 35 height 24
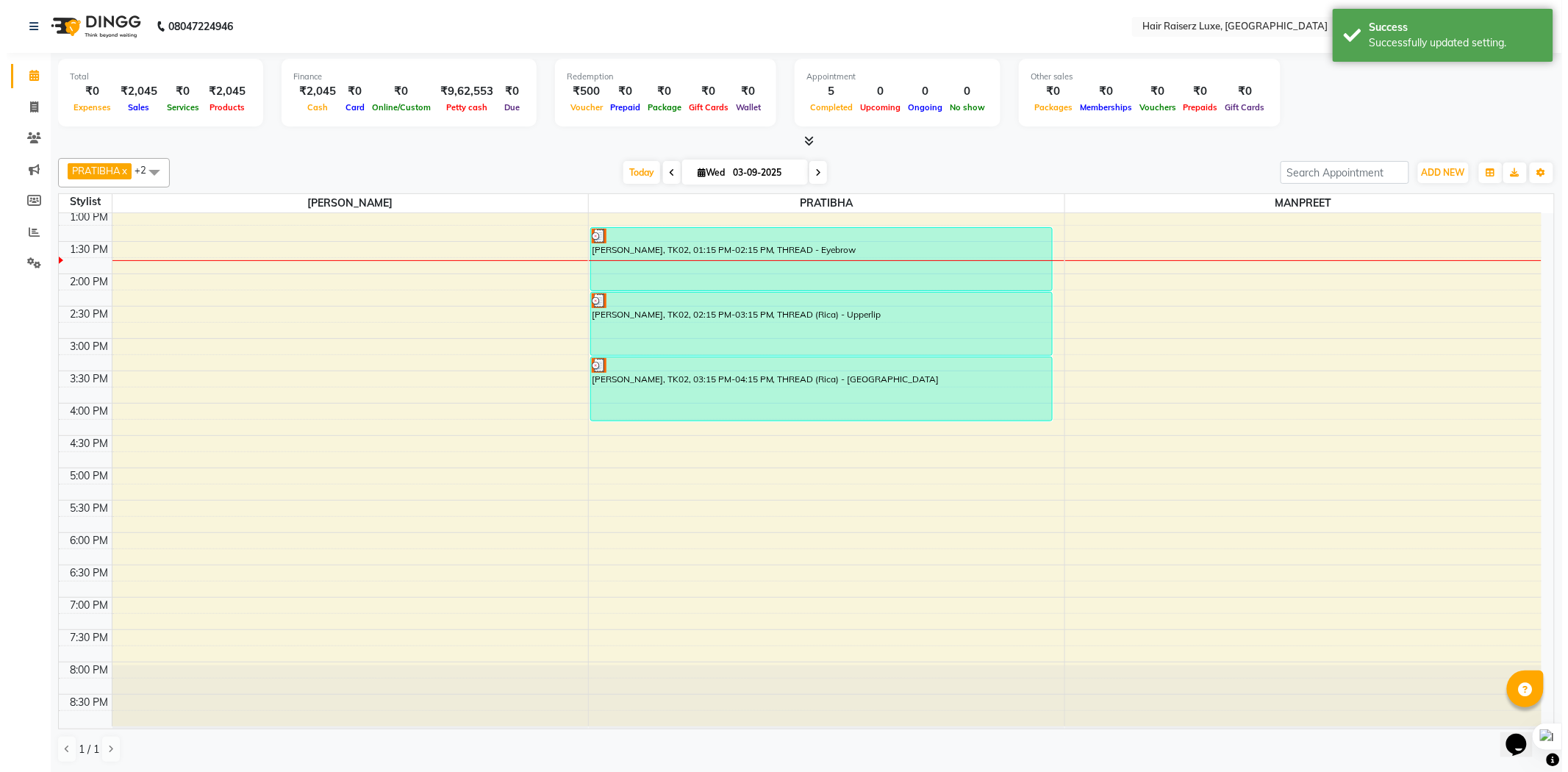
scroll to position [328, 0]
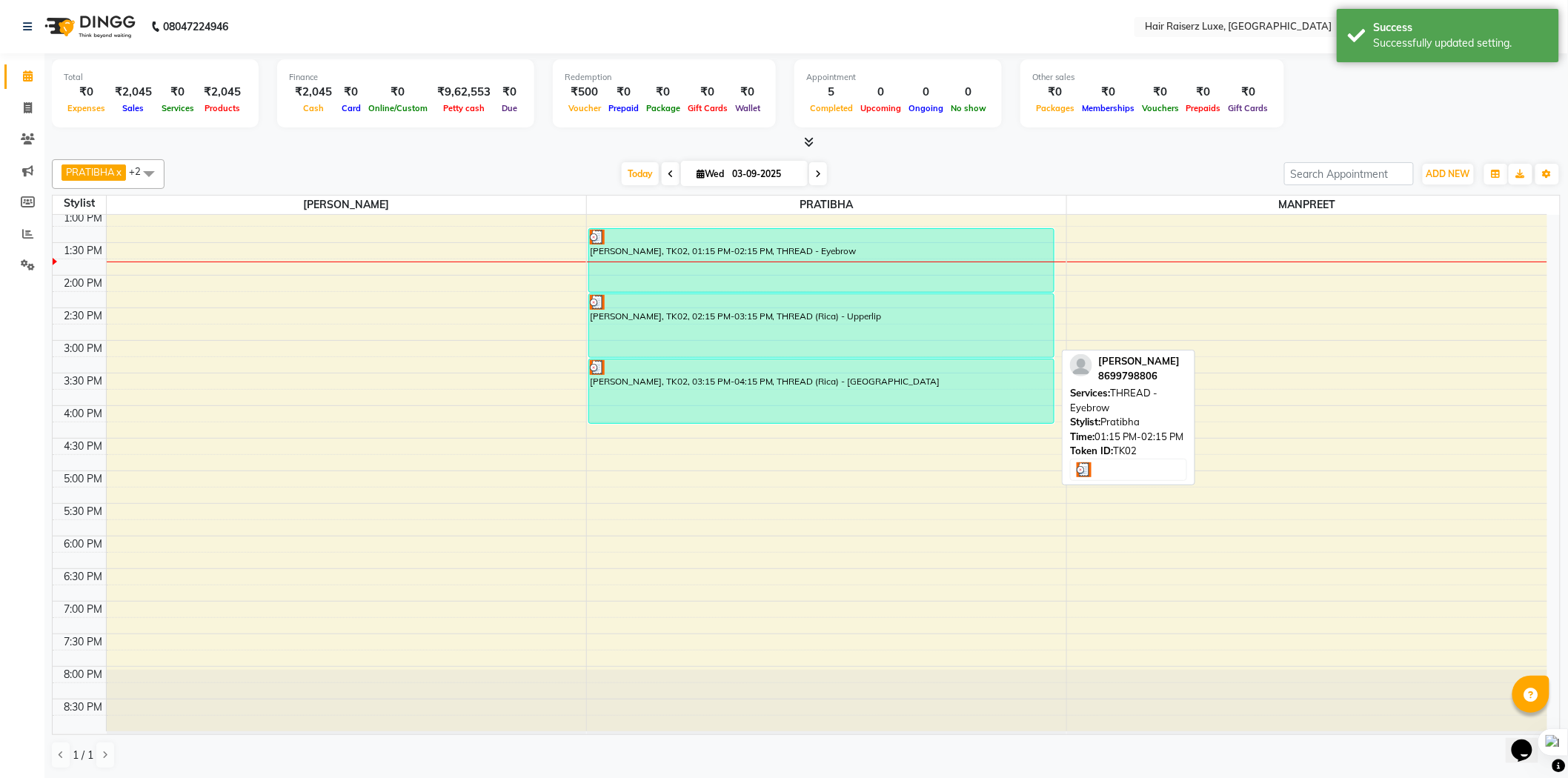
click at [730, 274] on div "[PERSON_NAME], TK02, 01:15 PM-02:15 PM, THREAD - Eyebrow" at bounding box center [821, 260] width 465 height 63
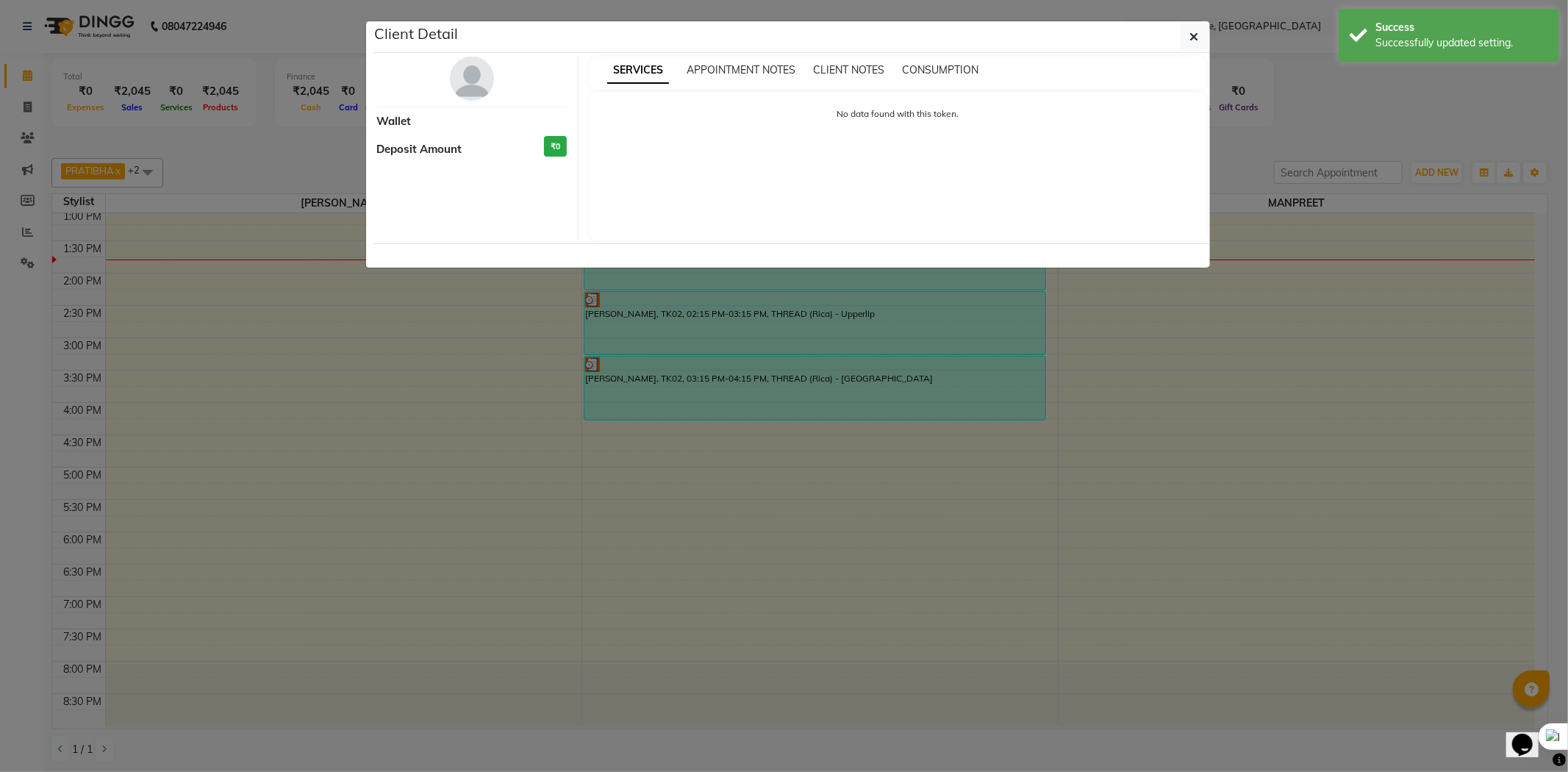
select select "3"
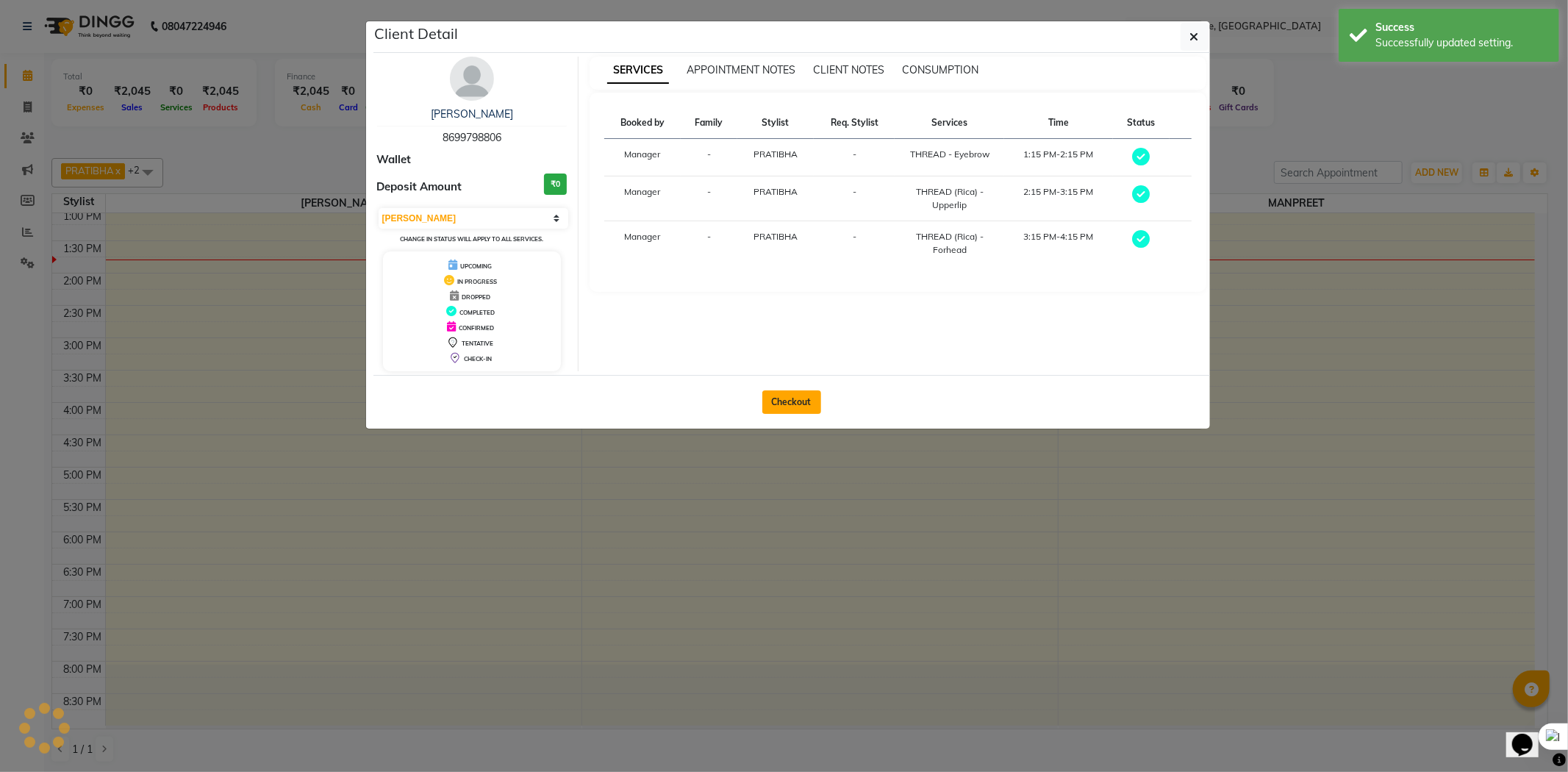
click at [798, 390] on button "Checkout" at bounding box center [791, 402] width 58 height 23
select select "7418"
select select "service"
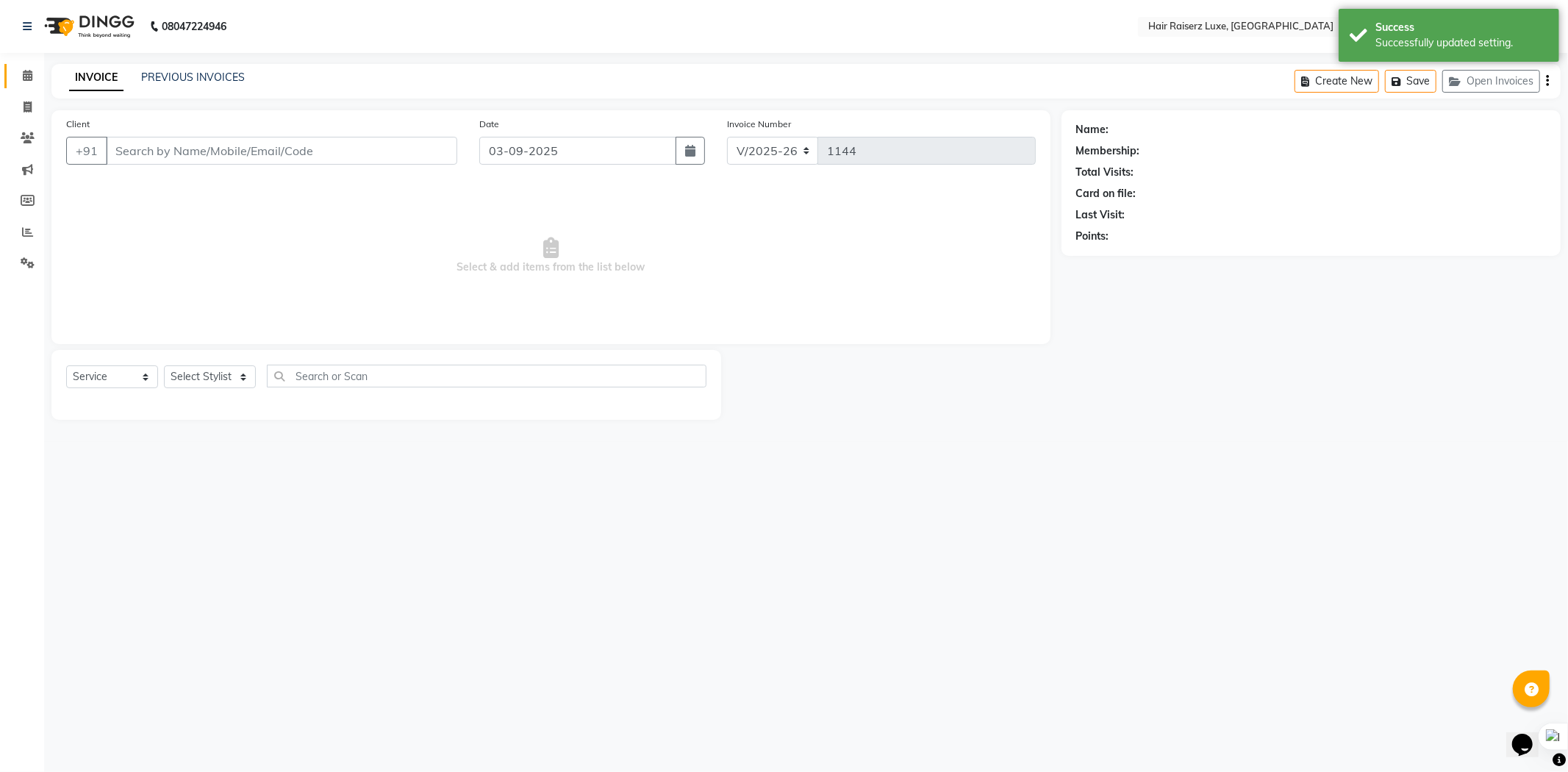
type input "8699798806"
select select "65234"
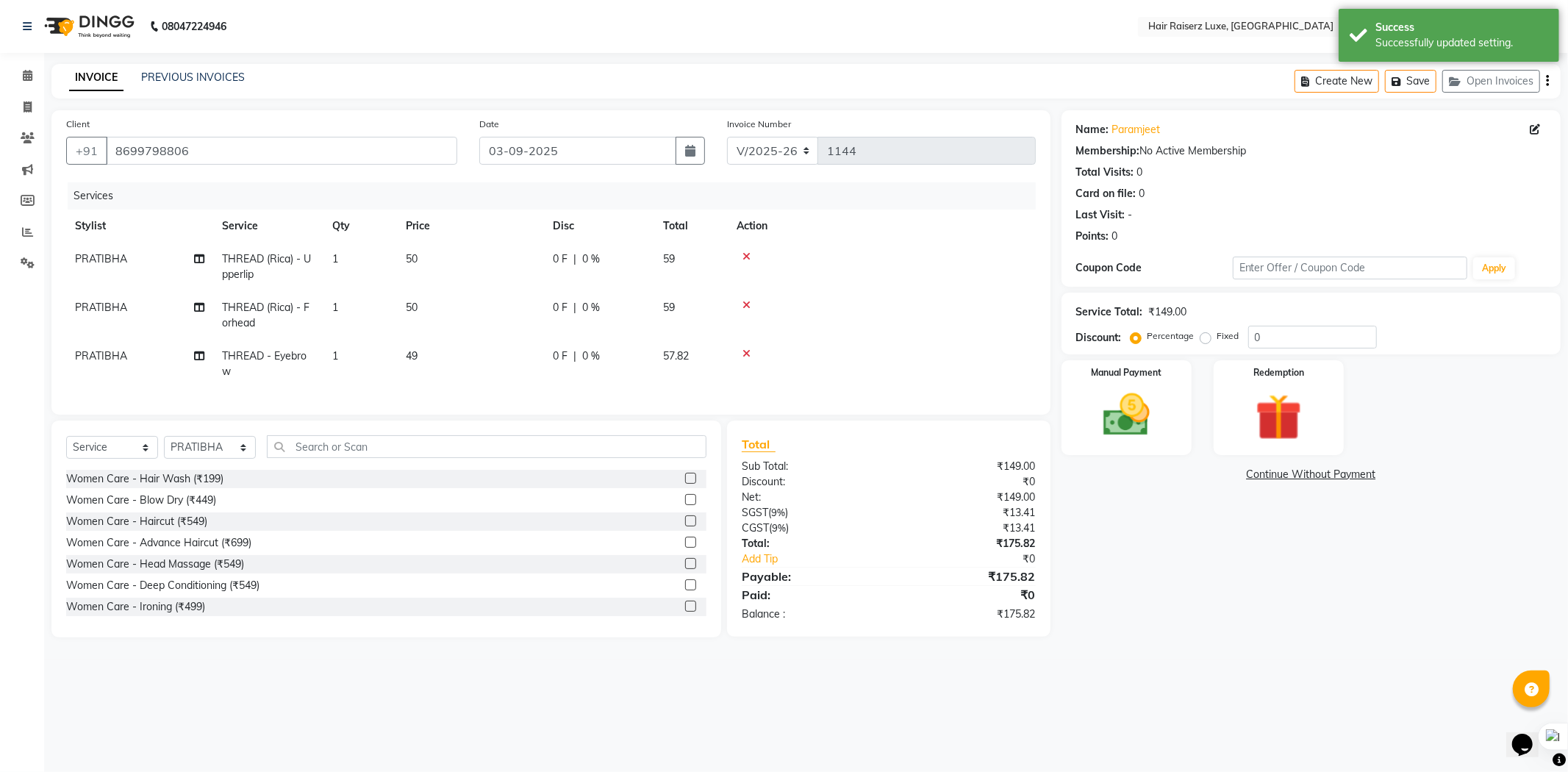
click at [1217, 335] on label "Fixed" at bounding box center [1228, 336] width 22 height 14
click at [1203, 335] on input "Fixed" at bounding box center [1208, 336] width 10 height 10
radio input "true"
click at [1296, 333] on input "0" at bounding box center [1312, 337] width 129 height 22
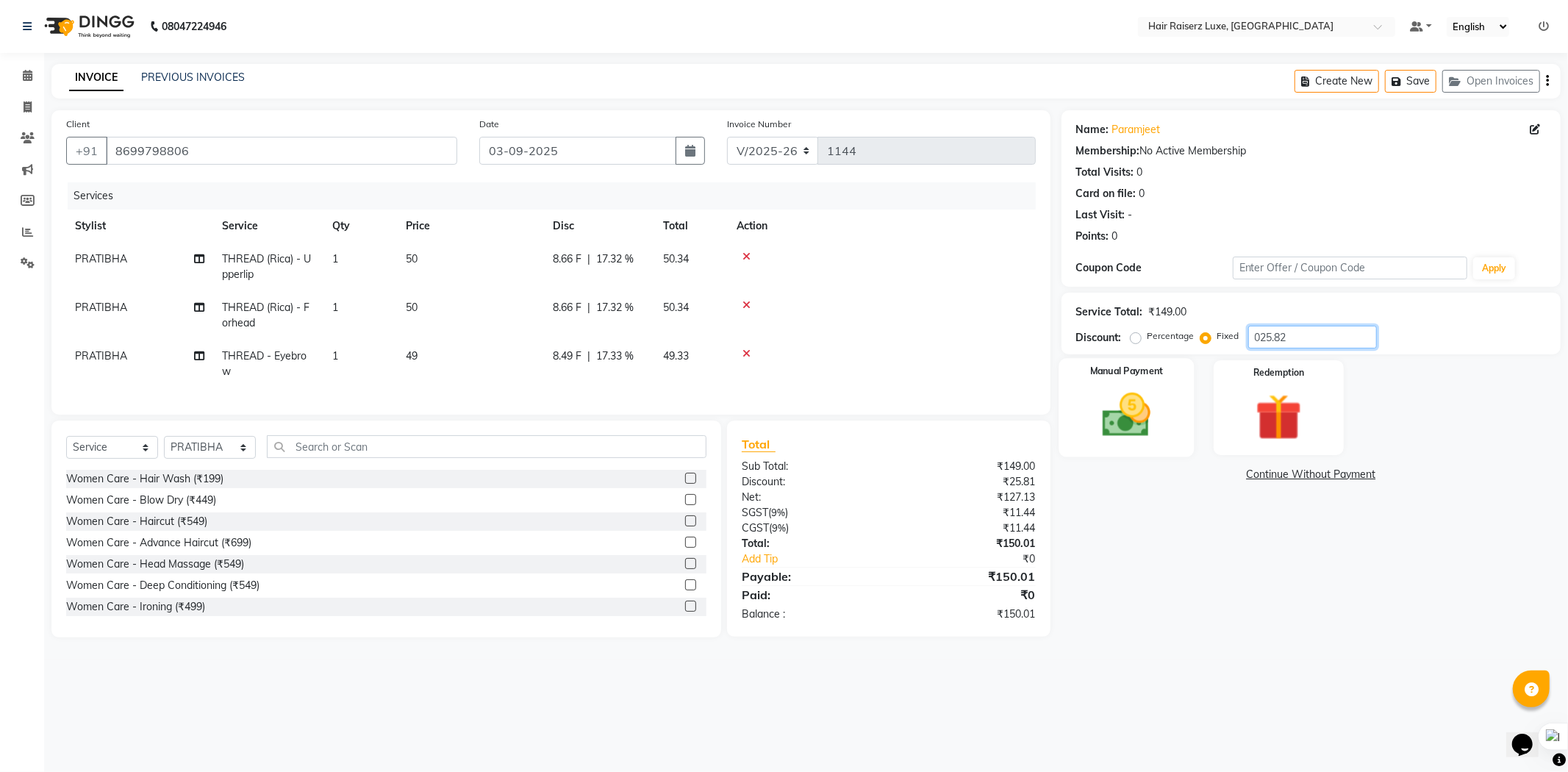
type input "025.82"
click at [1178, 443] on div "Manual Payment" at bounding box center [1126, 407] width 135 height 99
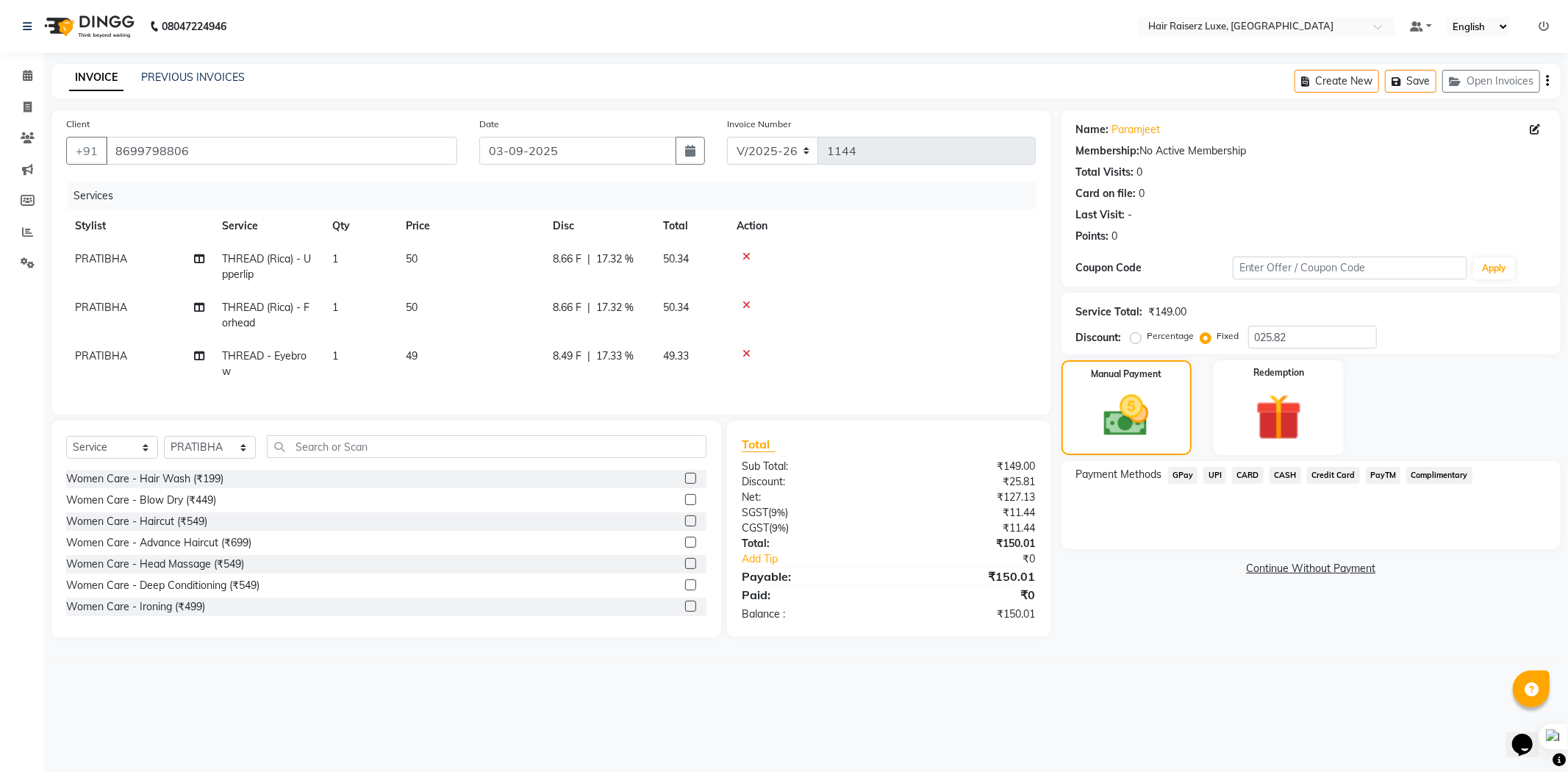
click at [1284, 476] on span "CASH" at bounding box center [1284, 475] width 31 height 17
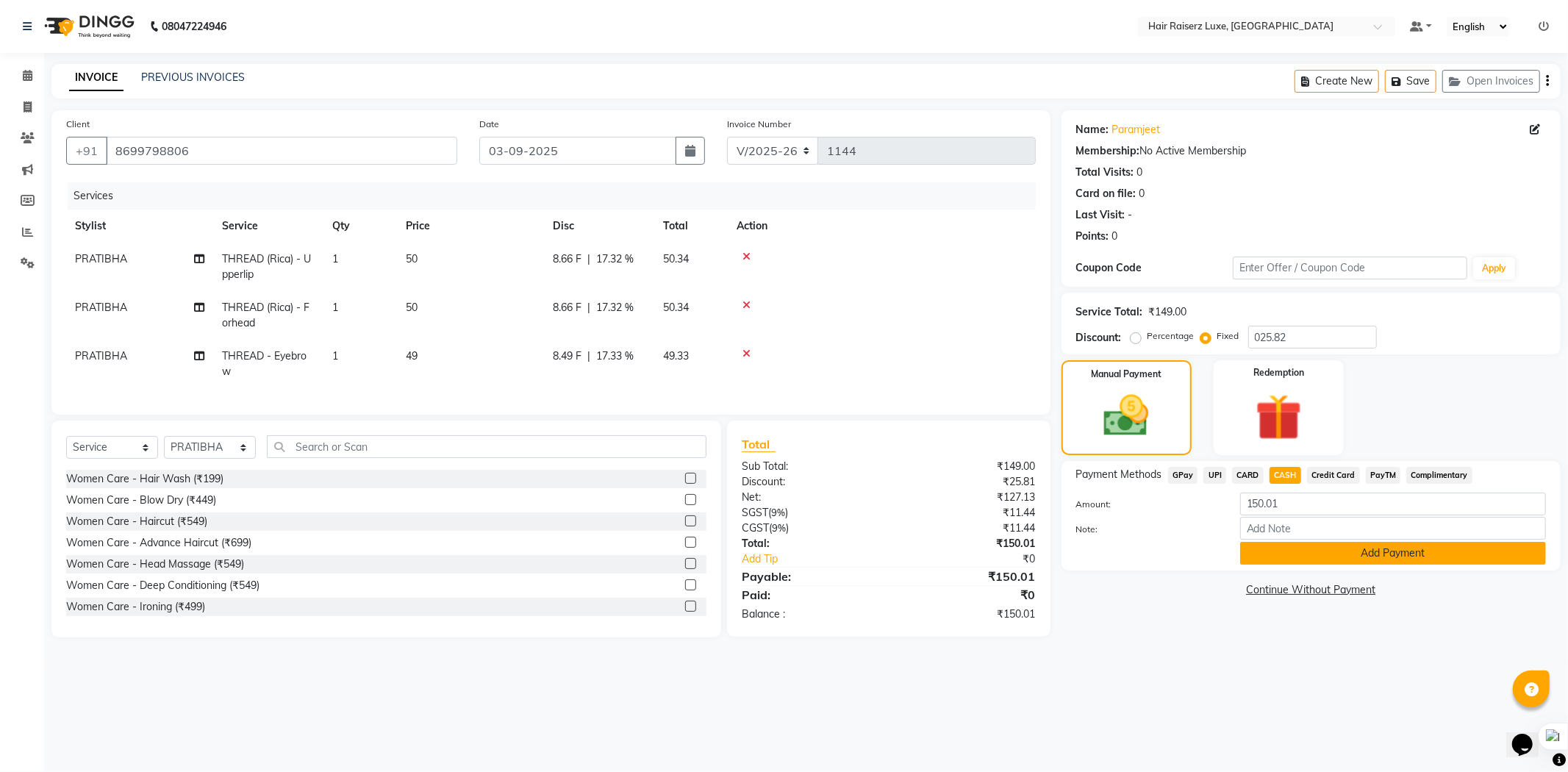
click at [1309, 548] on button "Add Payment" at bounding box center [1393, 553] width 306 height 22
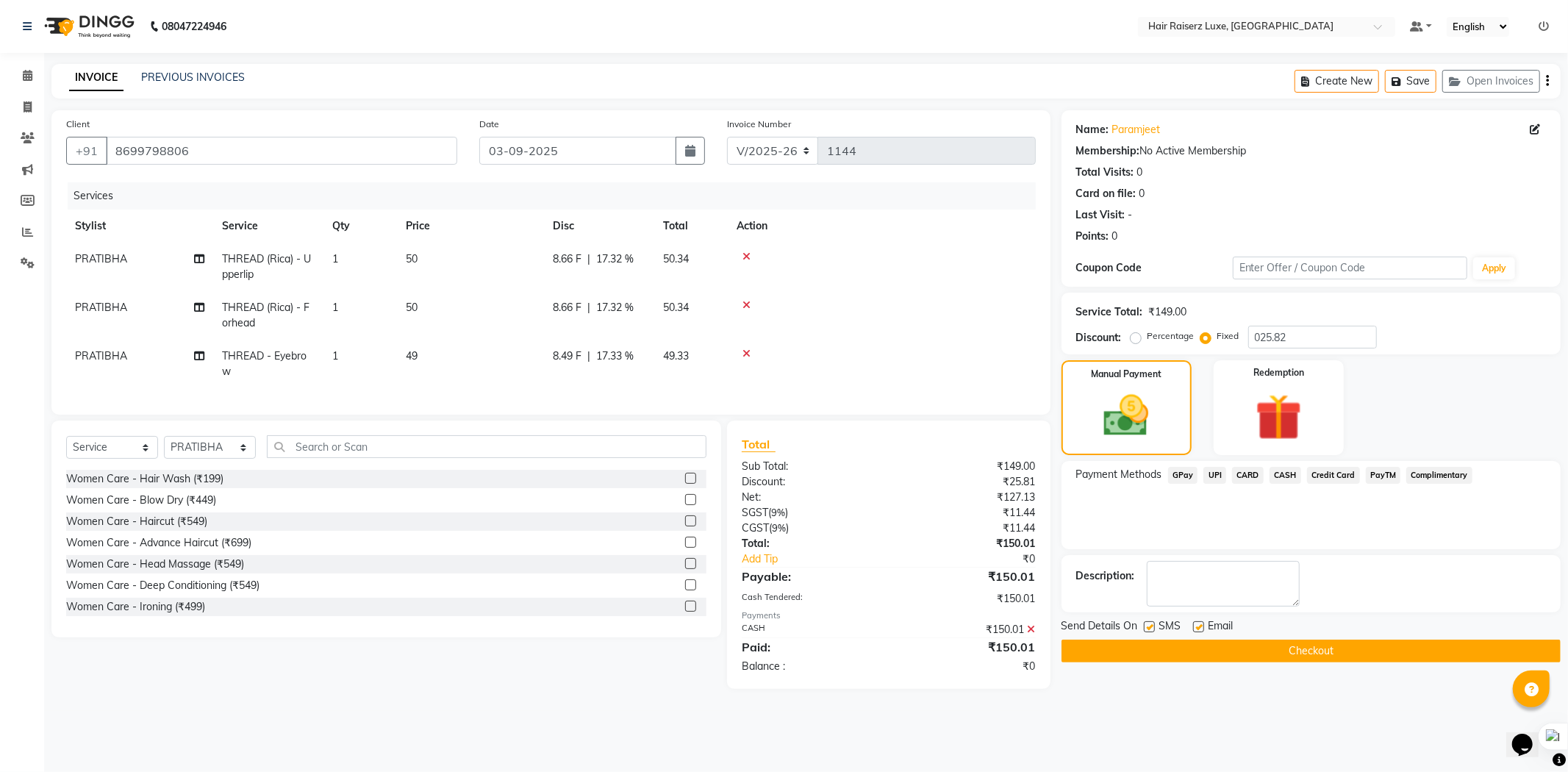
click at [1200, 628] on label at bounding box center [1199, 627] width 11 height 11
click at [1200, 628] on input "checkbox" at bounding box center [1198, 628] width 10 height 10
checkbox input "false"
click at [1150, 627] on label at bounding box center [1150, 627] width 11 height 11
click at [1150, 627] on input "checkbox" at bounding box center [1149, 628] width 10 height 10
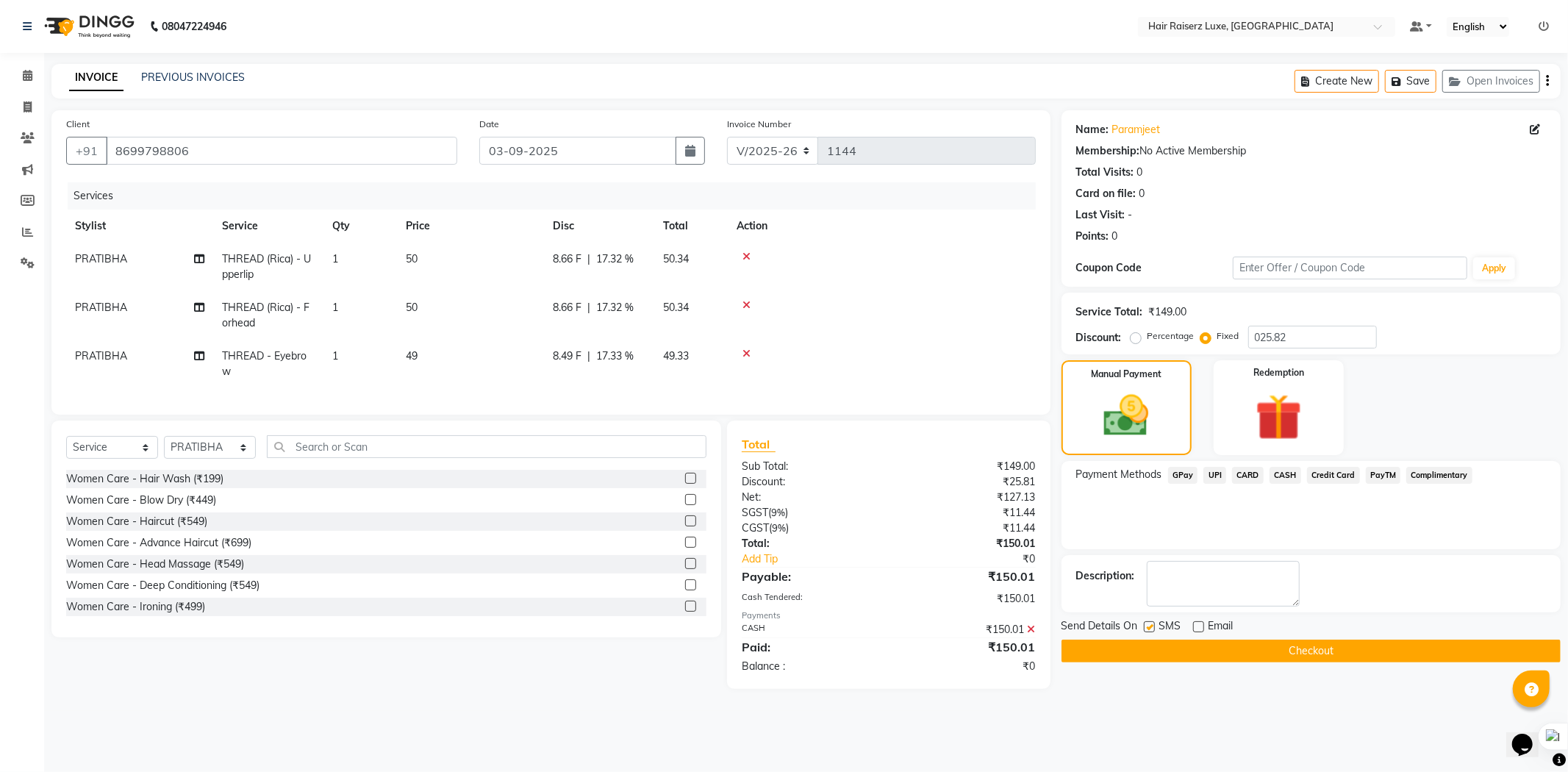
checkbox input "false"
click at [1149, 649] on button "Checkout" at bounding box center [1311, 651] width 499 height 22
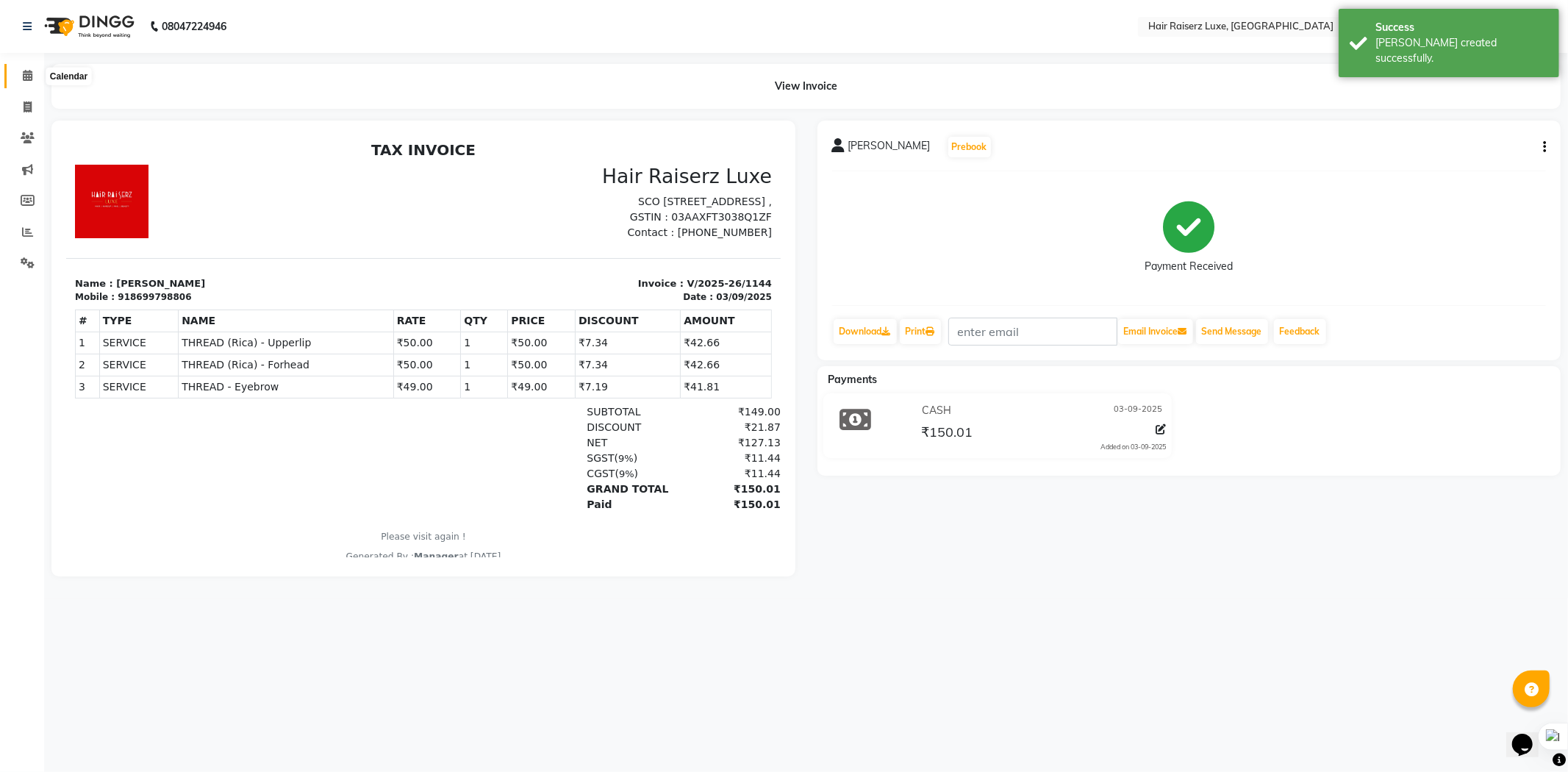
click at [28, 75] on icon at bounding box center [27, 75] width 10 height 11
